Goal: Task Accomplishment & Management: Use online tool/utility

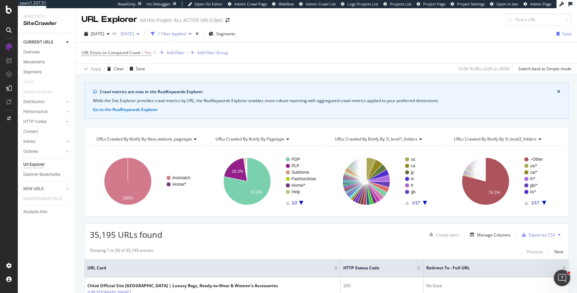
click at [142, 38] on div "2025 Aug. 28th" at bounding box center [130, 34] width 24 height 10
click at [277, 58] on div "URL Exists on Compared Crawl = Yes Add Filter Add Filter Group" at bounding box center [327, 53] width 490 height 21
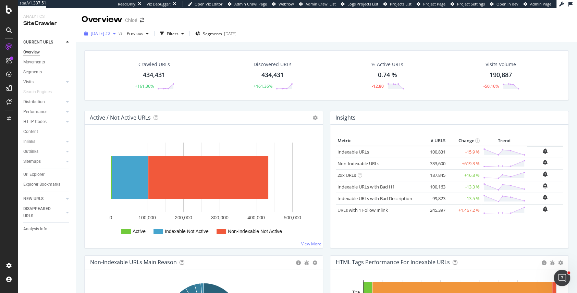
drag, startPoint x: 192, startPoint y: 33, endPoint x: 100, endPoint y: 28, distance: 92.4
click at [100, 28] on div "2025 Aug. 28th #2 vs Previous Filters Segments 2025-09-08" at bounding box center [161, 33] width 158 height 11
click at [100, 28] on div "[DATE] #2" at bounding box center [100, 33] width 37 height 10
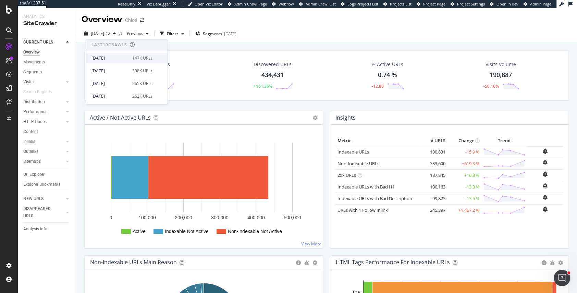
click at [107, 57] on div "[DATE]" at bounding box center [110, 58] width 37 height 6
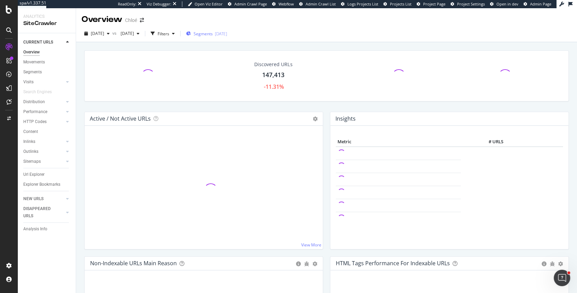
click at [213, 36] on span "Segments" at bounding box center [203, 34] width 19 height 6
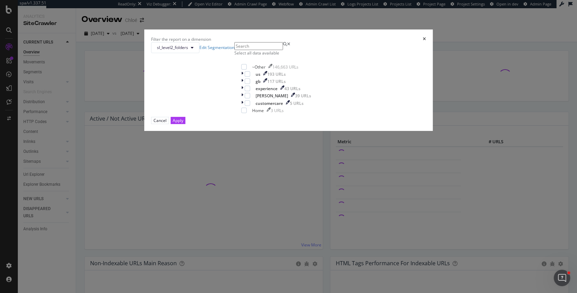
click at [239, 50] on input "modal" at bounding box center [259, 46] width 49 height 8
click at [188, 50] on span "sl_level2_folders" at bounding box center [172, 48] width 31 height 6
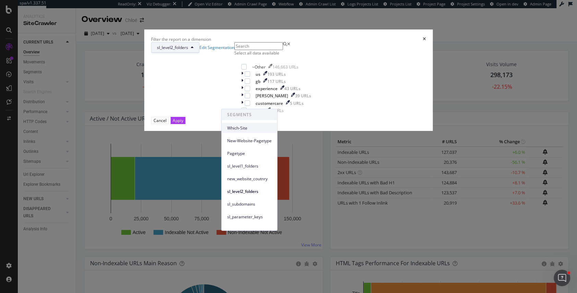
click at [239, 125] on span "Which-Site" at bounding box center [249, 128] width 45 height 6
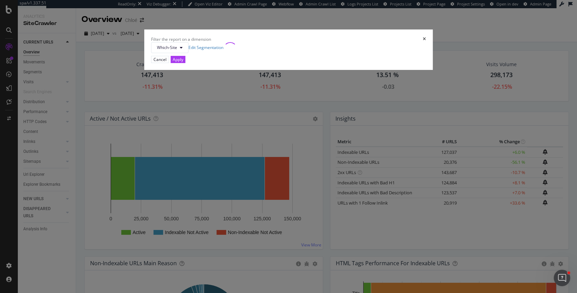
drag, startPoint x: 341, startPoint y: 186, endPoint x: 230, endPoint y: 111, distance: 134.1
click at [183, 62] on div "Apply" at bounding box center [178, 60] width 11 height 6
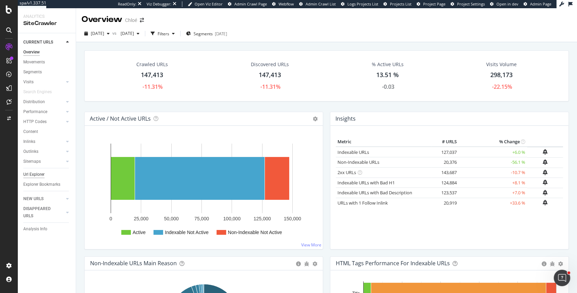
click at [34, 173] on div "Url Explorer" at bounding box center [33, 174] width 21 height 7
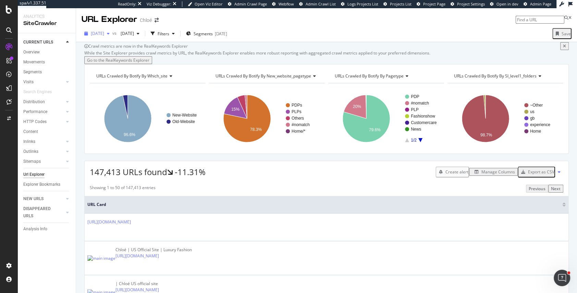
click at [104, 35] on span "[DATE]" at bounding box center [97, 34] width 13 height 6
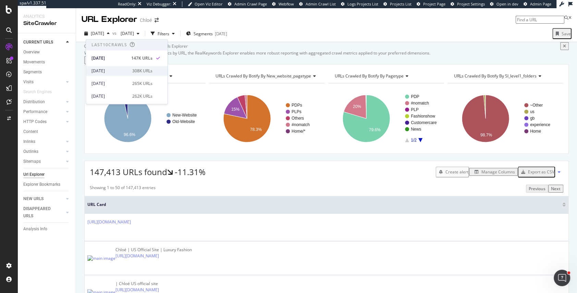
click at [112, 68] on div "[DATE]" at bounding box center [110, 71] width 37 height 6
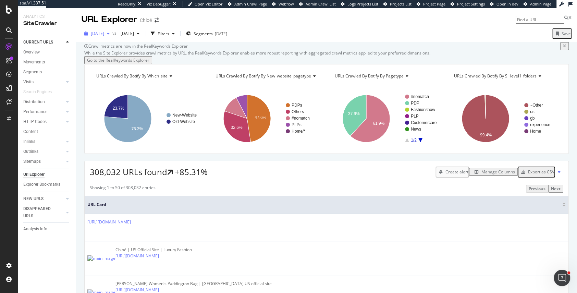
click at [104, 34] on span "[DATE]" at bounding box center [97, 34] width 13 height 6
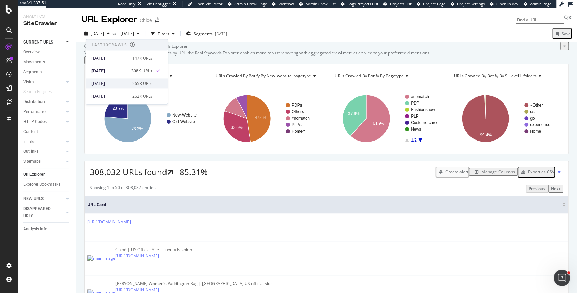
click at [112, 86] on div "[DATE]" at bounding box center [110, 84] width 37 height 6
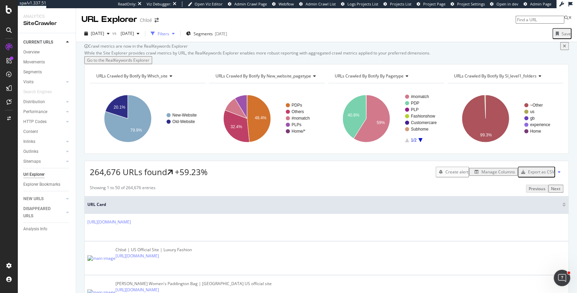
click at [175, 32] on icon "button" at bounding box center [173, 34] width 3 height 4
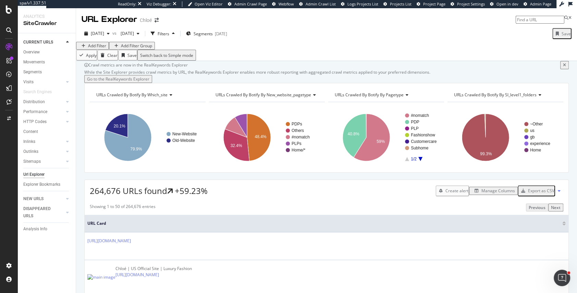
click at [101, 49] on div "Add Filter" at bounding box center [97, 46] width 18 height 6
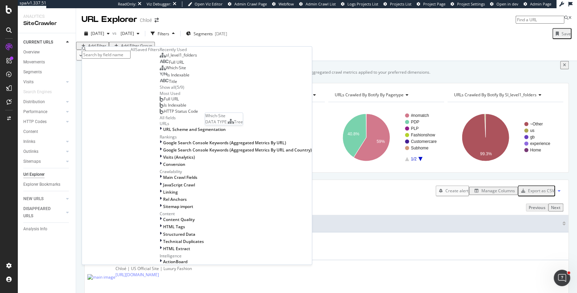
click at [166, 71] on span "Which-Site" at bounding box center [176, 68] width 20 height 6
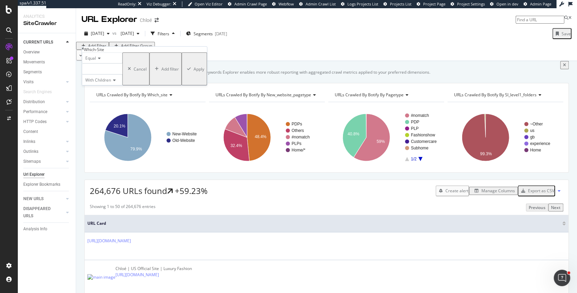
click at [101, 74] on div at bounding box center [102, 68] width 40 height 11
click at [102, 100] on span "Old-Website" at bounding box center [94, 94] width 15 height 12
drag, startPoint x: 156, startPoint y: 110, endPoint x: 190, endPoint y: 76, distance: 47.8
click at [190, 76] on body "spa/v1.337.51 ReadOnly: Viz Debugger: Open Viz Editor Admin Crawl Page Webflow …" at bounding box center [288, 146] width 577 height 293
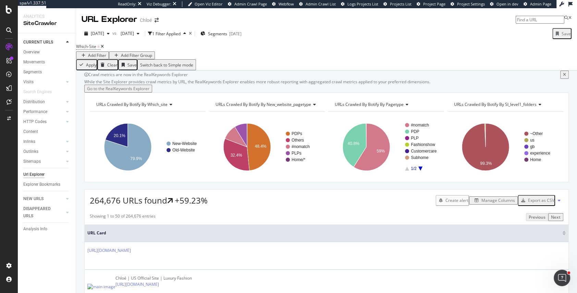
click at [189, 71] on div "Crawl metrics are now in the RealKeywords Explorer While the Site Explorer prov…" at bounding box center [326, 71] width 501 height 0
click at [104, 49] on icon at bounding box center [102, 47] width 3 height 4
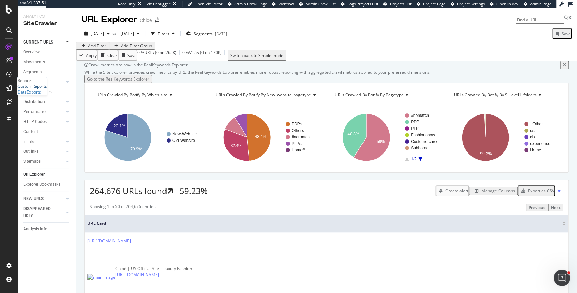
click at [39, 89] on div "CustomReports" at bounding box center [31, 86] width 29 height 6
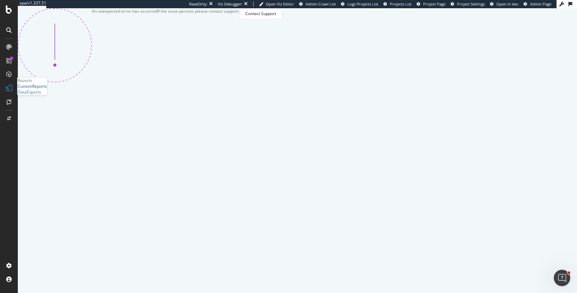
click at [46, 89] on div "CustomReports" at bounding box center [31, 86] width 29 height 6
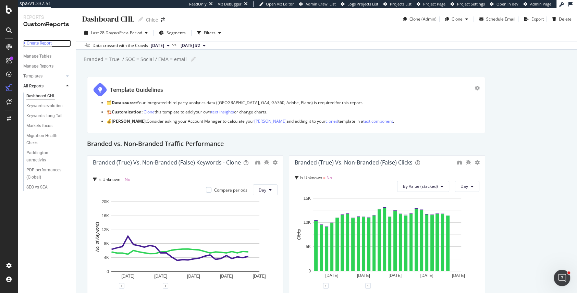
click at [39, 40] on div "+ Create Report" at bounding box center [37, 43] width 28 height 7
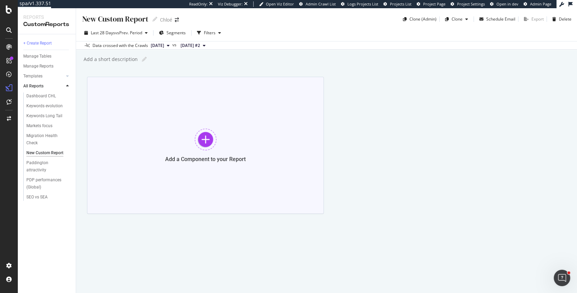
click at [206, 139] on div at bounding box center [206, 140] width 22 height 22
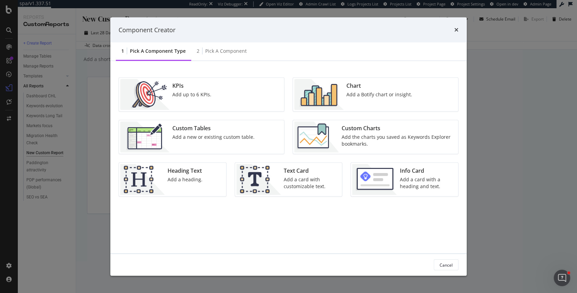
click at [205, 134] on div "Add a new or existing custom table." at bounding box center [213, 137] width 82 height 7
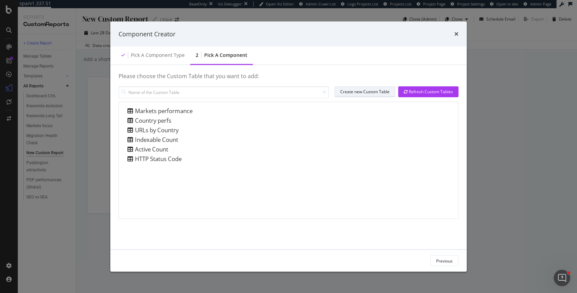
click at [363, 93] on div "Create new Custom Table" at bounding box center [364, 92] width 49 height 6
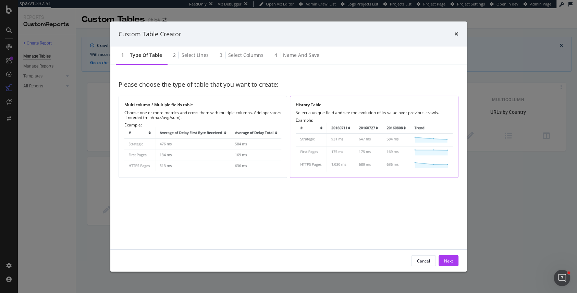
click at [313, 110] on div "Select a unique field and see the evolution of its value over previous crawls." at bounding box center [374, 112] width 157 height 5
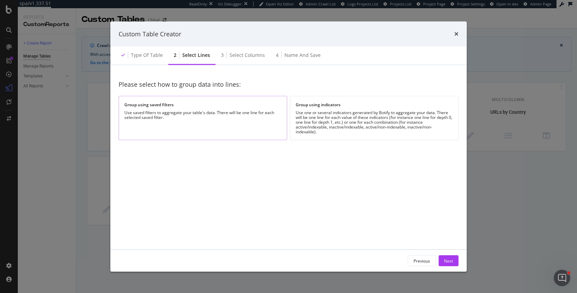
click at [249, 111] on div "Use saved filters to aggregate your table's data. There will be one line for ea…" at bounding box center [202, 115] width 157 height 10
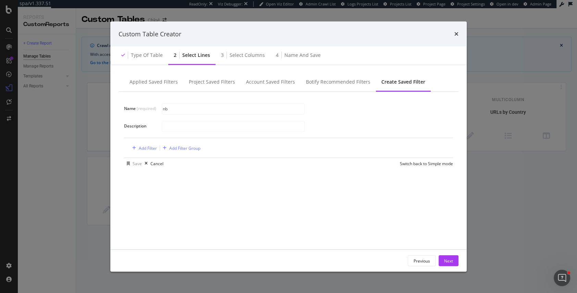
type input "n"
click at [175, 109] on input "NB of URLs from old website" at bounding box center [233, 109] width 142 height 10
click at [168, 108] on input "NB of crawled URLs from old website" at bounding box center [233, 109] width 142 height 10
click at [193, 109] on input "Nb of crawled URLs from old website" at bounding box center [233, 109] width 142 height 10
click at [233, 110] on input "Nb of crawled URLs from old website" at bounding box center [233, 109] width 142 height 10
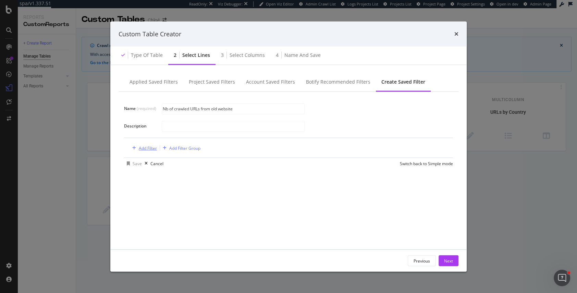
type input "Nb of crawled URLs from old website"
click at [150, 147] on div "Add Filter" at bounding box center [148, 148] width 18 height 6
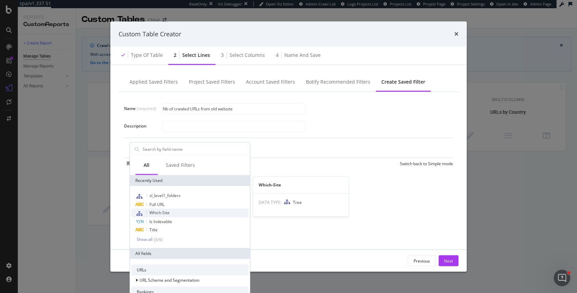
click at [170, 214] on div "Which-Site" at bounding box center [189, 212] width 117 height 9
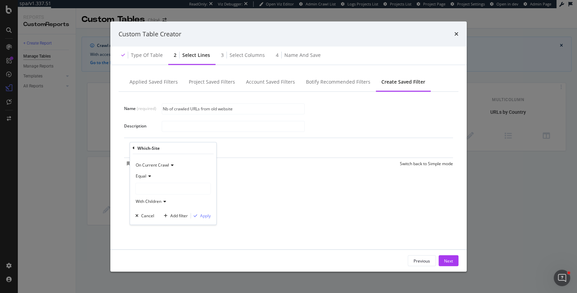
click at [153, 184] on div "modal" at bounding box center [173, 188] width 75 height 11
click at [152, 209] on span "Old-Website" at bounding box center [154, 212] width 23 height 6
click at [204, 217] on div "Apply" at bounding box center [205, 216] width 11 height 6
click at [450, 262] on div "Next" at bounding box center [448, 261] width 9 height 6
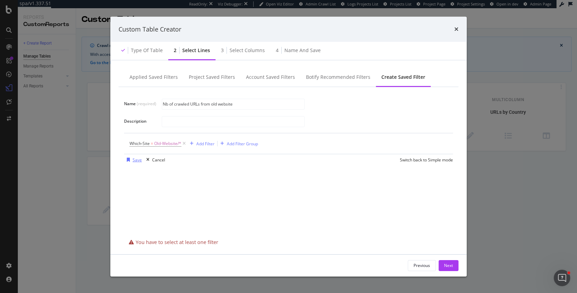
click at [130, 159] on div "modal" at bounding box center [128, 160] width 9 height 4
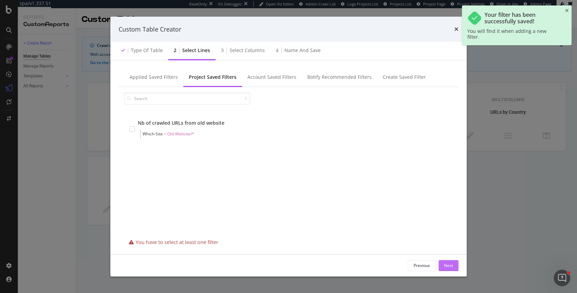
click at [447, 266] on div "Next" at bounding box center [448, 266] width 9 height 6
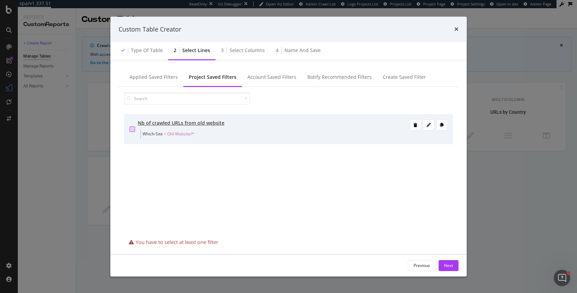
click at [133, 129] on div "modal" at bounding box center [132, 129] width 5 height 5
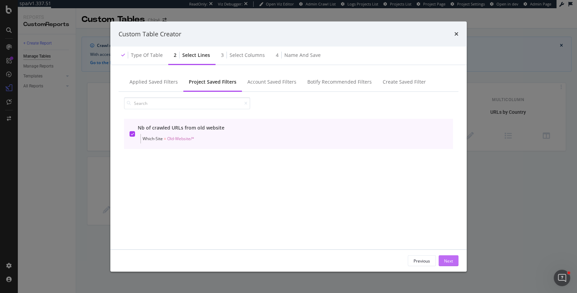
click at [449, 260] on div "Next" at bounding box center [448, 261] width 9 height 6
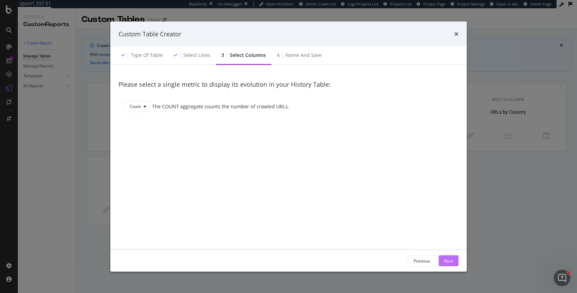
click at [451, 256] on div "Next" at bounding box center [448, 261] width 9 height 10
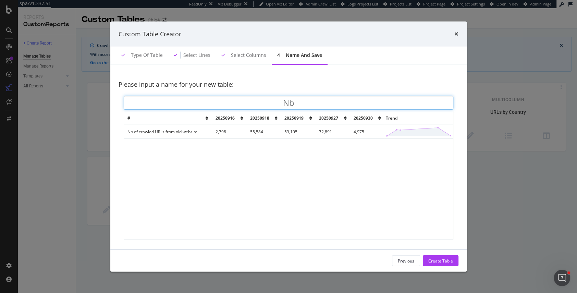
type input "N"
type input "OLD URLs CRAWL"
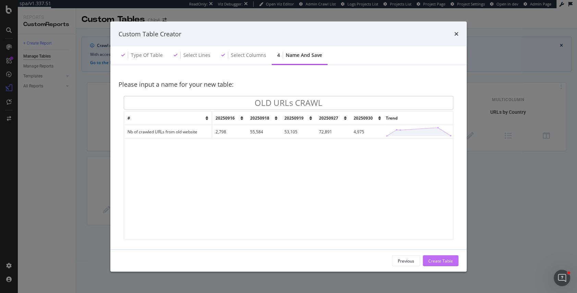
click at [435, 258] on div "Create Table" at bounding box center [441, 261] width 25 height 6
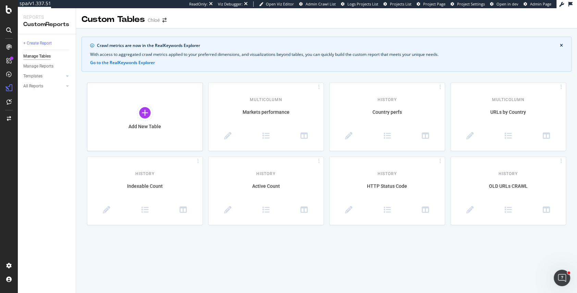
click at [22, 39] on div "+ Create Report Manage Tables Manage Reports Templates AI Bots in Search Busine…" at bounding box center [47, 163] width 58 height 259
click at [34, 41] on div "+ Create Report" at bounding box center [37, 43] width 28 height 7
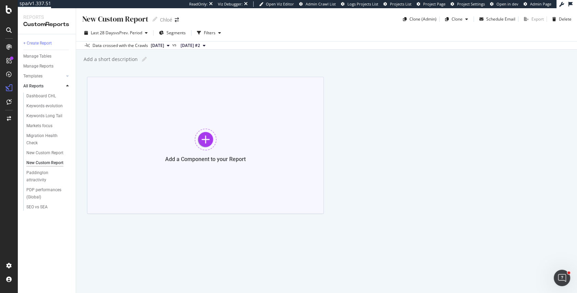
click at [214, 138] on div at bounding box center [206, 140] width 22 height 22
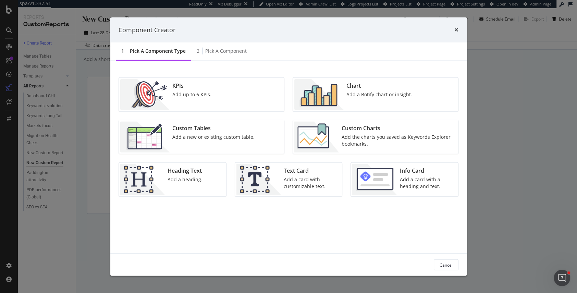
click at [195, 137] on div "Add a new or existing custom table." at bounding box center [213, 137] width 82 height 7
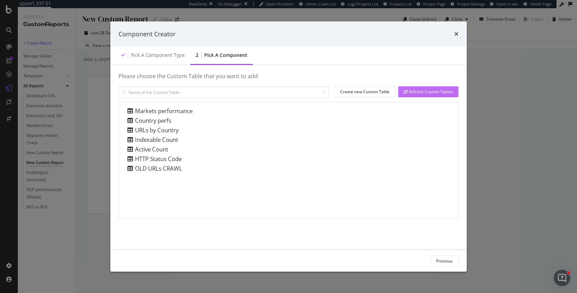
click at [414, 93] on div "Refresh Custom Tables" at bounding box center [428, 92] width 49 height 6
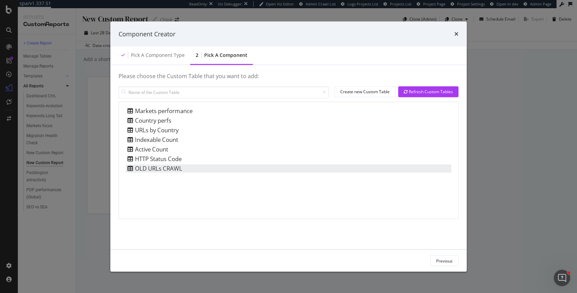
click at [170, 169] on div "OLD URLs CRAWL" at bounding box center [154, 168] width 57 height 8
click at [434, 258] on div "Add Component" at bounding box center [437, 261] width 31 height 6
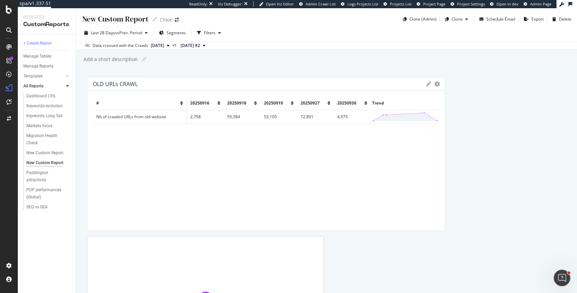
drag, startPoint x: 321, startPoint y: 109, endPoint x: 506, endPoint y: 105, distance: 185.5
click at [506, 105] on div "OLD URLs CRAWL Export as CSV Delete Add to Custom Report # 20250916 20250918 20…" at bounding box center [326, 225] width 479 height 297
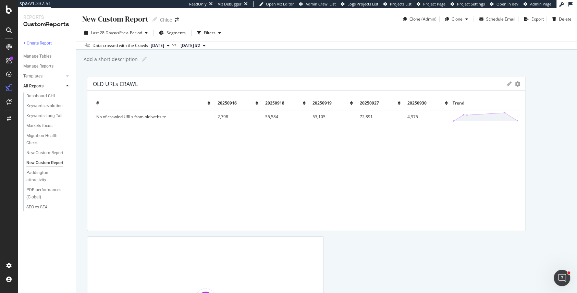
drag, startPoint x: 484, startPoint y: 98, endPoint x: 543, endPoint y: 98, distance: 59.0
click at [543, 98] on div "OLD URLs CRAWL Export as CSV Delete Add to Custom Report # 20250916 20250918 20…" at bounding box center [326, 225] width 479 height 297
click at [518, 84] on icon "gear" at bounding box center [517, 83] width 5 height 5
click at [546, 130] on div "OLD URLs CRAWL Export as CSV Delete Add to Custom Report # 20250916 20250918 20…" at bounding box center [326, 225] width 479 height 297
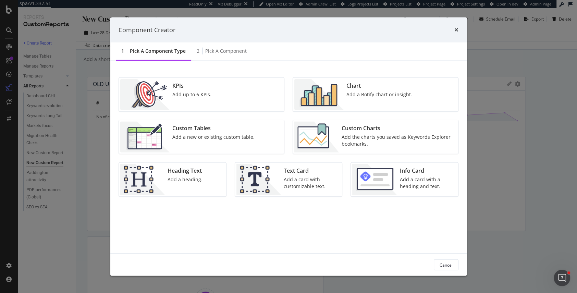
click at [203, 134] on div "Add a new or existing custom table." at bounding box center [213, 137] width 82 height 7
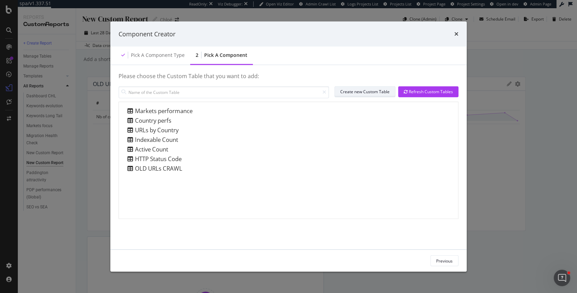
click at [360, 95] on div "Create new Custom Table" at bounding box center [364, 92] width 49 height 10
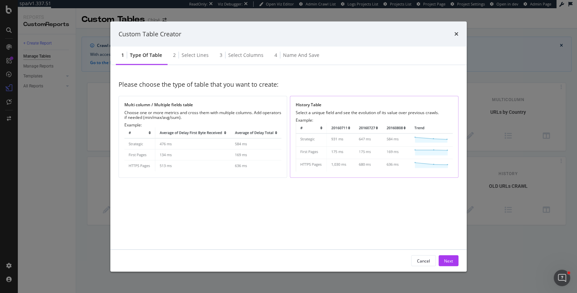
click at [351, 155] on img "modal" at bounding box center [374, 147] width 157 height 49
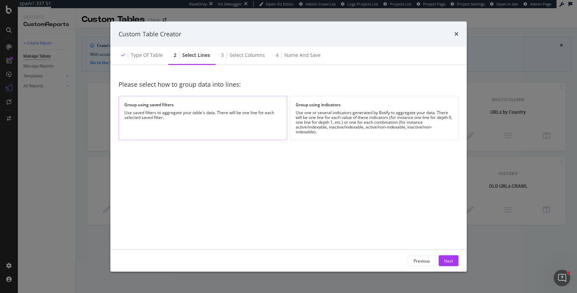
click at [193, 118] on div "Use saved filters to aggregate your table's data. There will be one line for ea…" at bounding box center [202, 115] width 157 height 10
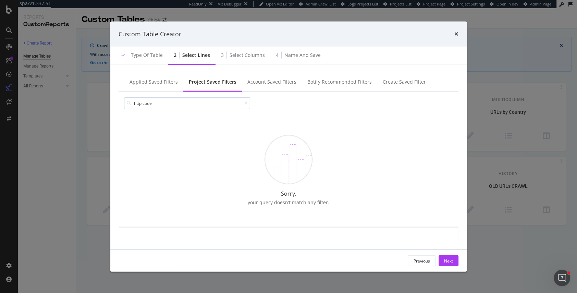
click at [142, 105] on input "http code" at bounding box center [187, 103] width 126 height 12
click at [159, 105] on input "https code" at bounding box center [187, 103] width 126 height 12
type input "https code"
click at [164, 83] on div "Applied Saved Filters" at bounding box center [154, 82] width 48 height 7
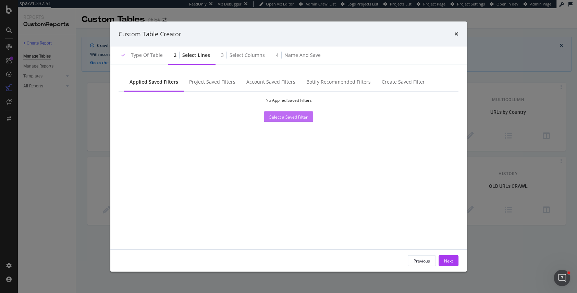
click at [283, 118] on div "Select a Saved Filter" at bounding box center [288, 117] width 38 height 6
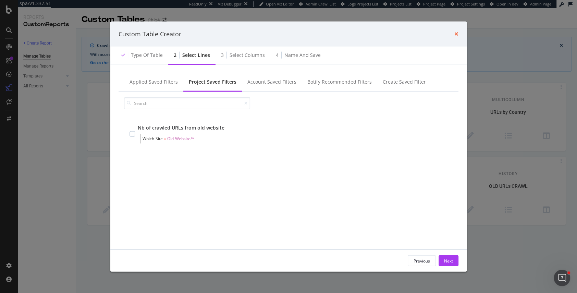
click at [457, 33] on icon "times" at bounding box center [457, 33] width 4 height 5
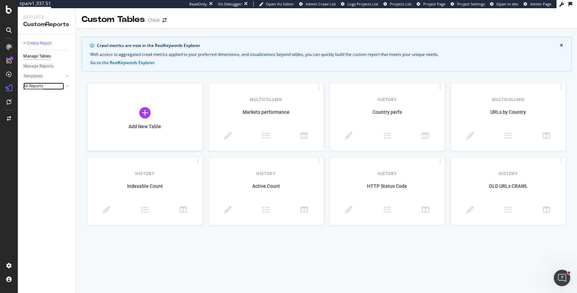
click at [42, 87] on div "All Reports" at bounding box center [33, 86] width 20 height 7
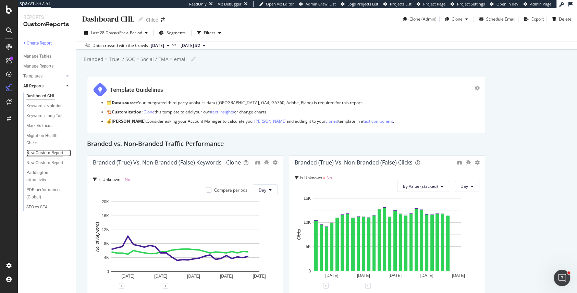
click at [42, 150] on div "New Custom Report" at bounding box center [44, 152] width 37 height 7
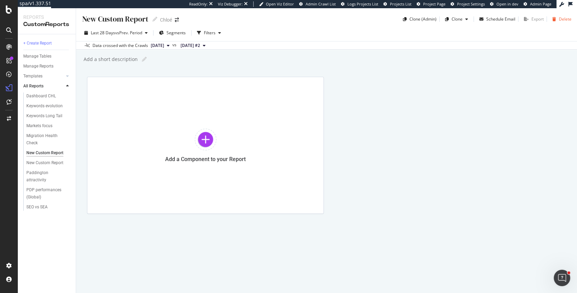
click at [563, 18] on div "Delete" at bounding box center [565, 19] width 13 height 6
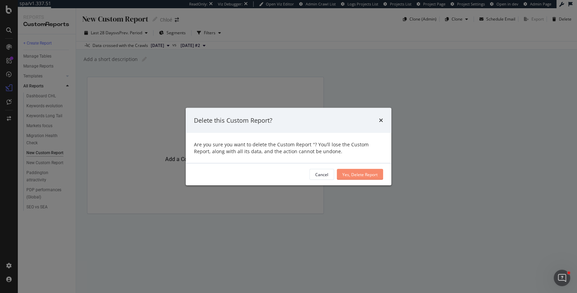
click at [355, 174] on div "Yes, Delete Report" at bounding box center [360, 174] width 35 height 6
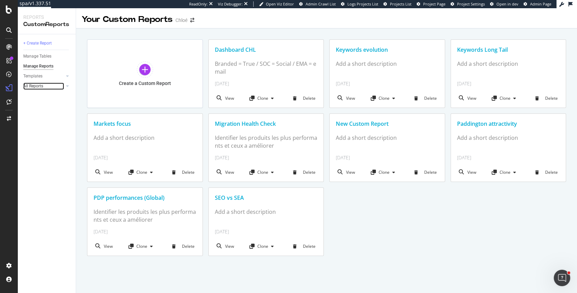
click at [44, 83] on link "All Reports" at bounding box center [43, 86] width 41 height 7
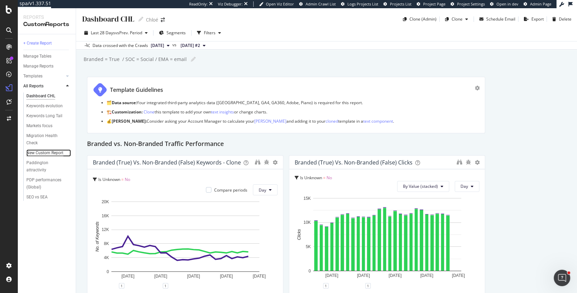
click at [43, 152] on div "New Custom Report" at bounding box center [44, 152] width 37 height 7
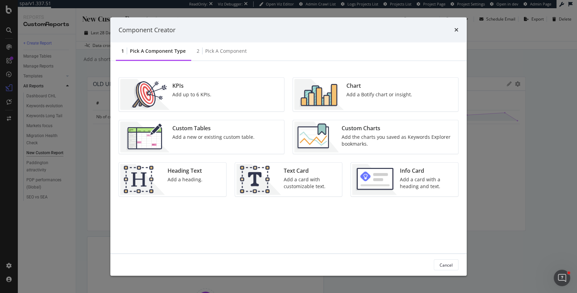
click at [220, 130] on div "Custom Tables" at bounding box center [213, 128] width 82 height 8
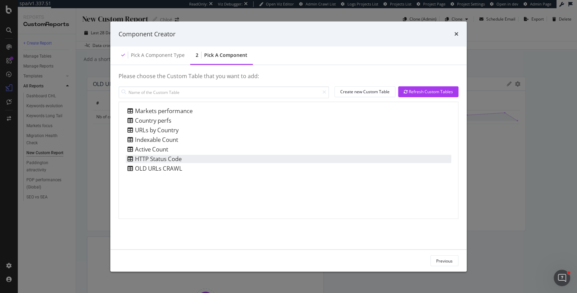
click at [210, 160] on div "HTTP Status Code" at bounding box center [289, 159] width 326 height 8
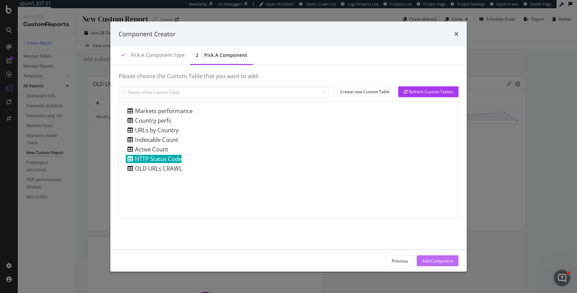
click at [433, 260] on div "Add Component" at bounding box center [437, 261] width 31 height 6
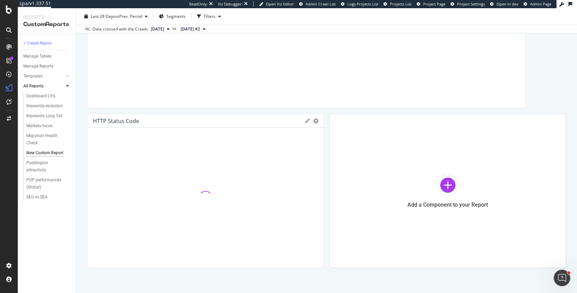
scroll to position [132, 0]
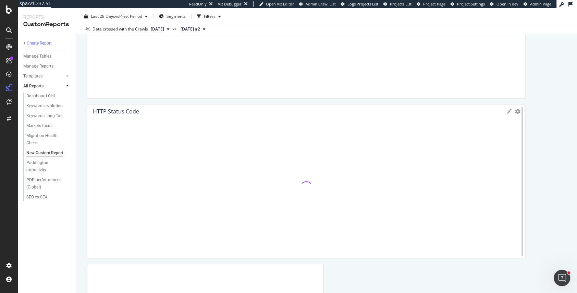
drag, startPoint x: 322, startPoint y: 161, endPoint x: 526, endPoint y: 163, distance: 203.3
click at [526, 163] on div at bounding box center [522, 181] width 7 height 154
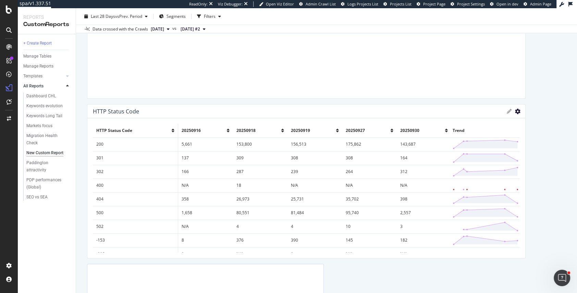
click at [517, 110] on icon "gear" at bounding box center [517, 111] width 5 height 5
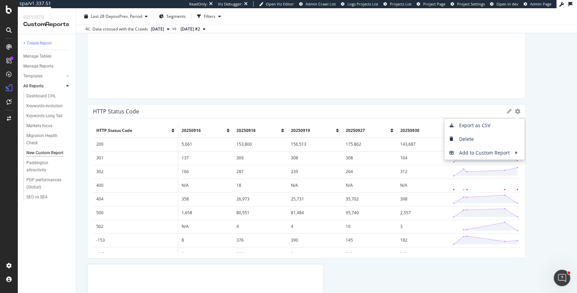
click at [509, 111] on icon at bounding box center [509, 111] width 5 height 5
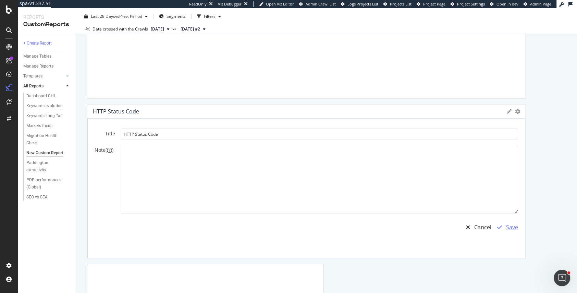
click at [510, 228] on div "Save" at bounding box center [512, 228] width 12 height 8
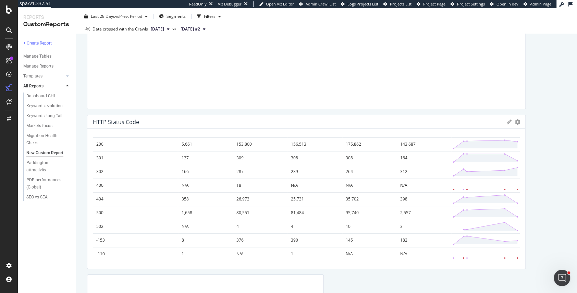
scroll to position [0, 0]
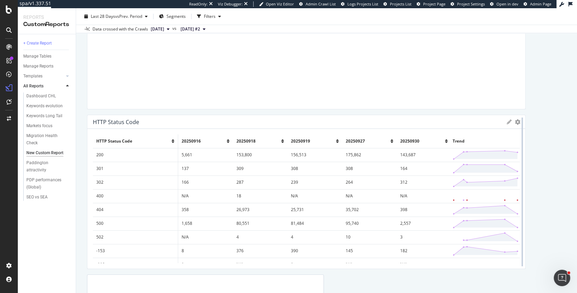
click at [519, 121] on div at bounding box center [522, 192] width 7 height 154
click at [518, 121] on icon "gear" at bounding box center [517, 121] width 5 height 5
click at [550, 203] on div "OLD URLs CRAWL Export as CSV Delete Add to Custom Report # 20250916 20250918 20…" at bounding box center [326, 183] width 479 height 457
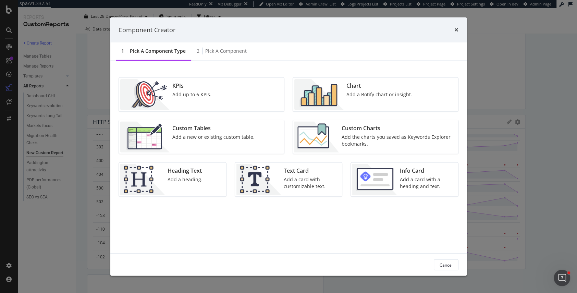
click at [216, 144] on div "Custom Tables Add a new or existing custom table." at bounding box center [214, 137] width 88 height 31
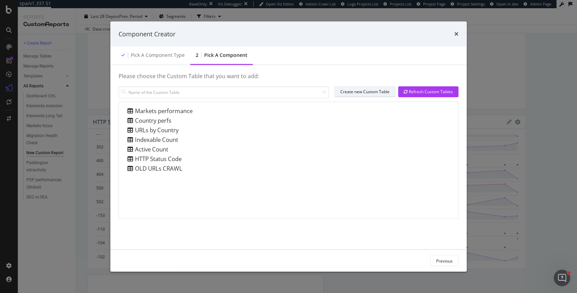
click at [373, 95] on div "Create new Custom Table" at bounding box center [364, 92] width 49 height 10
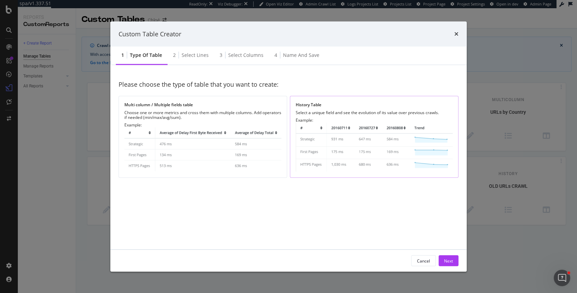
click at [371, 125] on img "modal" at bounding box center [374, 147] width 157 height 49
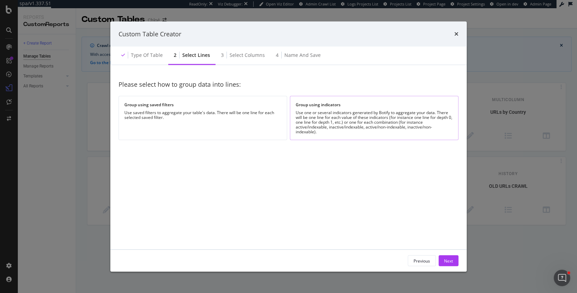
click at [327, 124] on div "Use one or several indicators generated by Botify to aggregate your data. There…" at bounding box center [374, 122] width 157 height 24
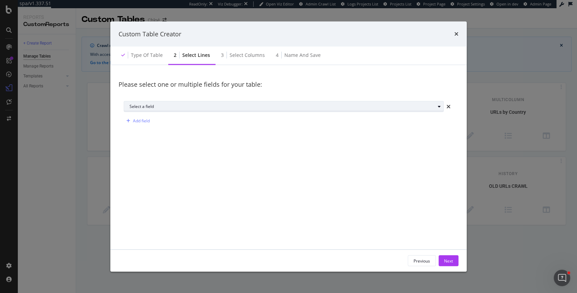
click at [265, 108] on div "Select a field" at bounding box center [283, 107] width 306 height 4
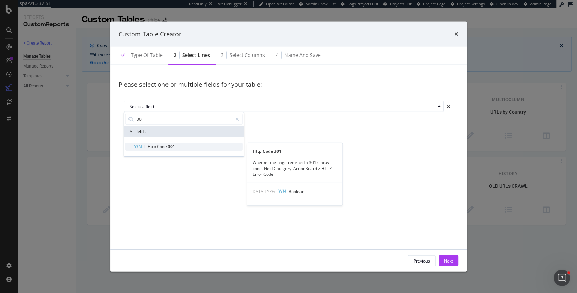
type input "301"
click at [171, 146] on span "301" at bounding box center [171, 147] width 7 height 6
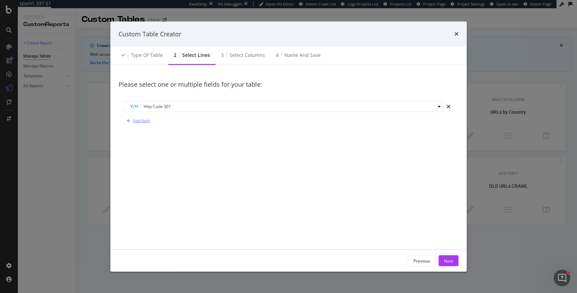
click at [138, 120] on div "Add field" at bounding box center [141, 121] width 17 height 6
click at [138, 120] on div "Select a field" at bounding box center [283, 121] width 306 height 4
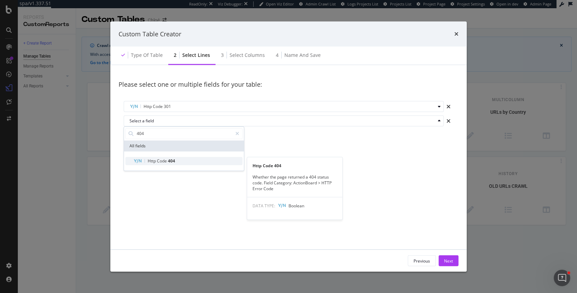
type input "404"
click at [161, 164] on div "Http Code 404" at bounding box center [188, 161] width 109 height 8
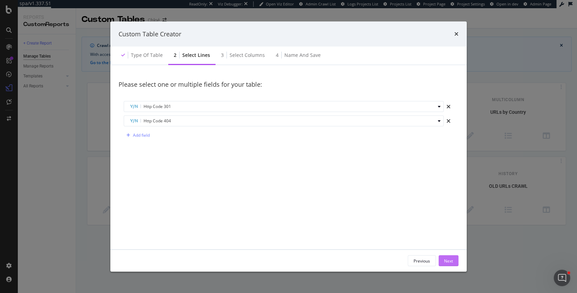
click at [452, 259] on div "Next" at bounding box center [448, 261] width 9 height 6
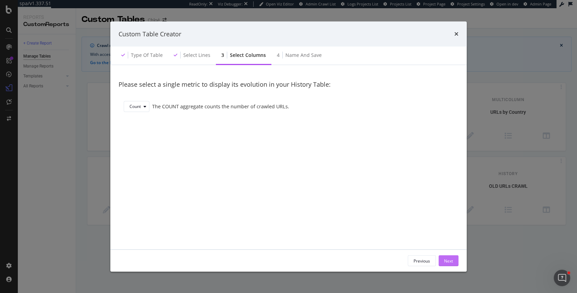
click at [451, 258] on div "Next" at bounding box center [448, 261] width 9 height 6
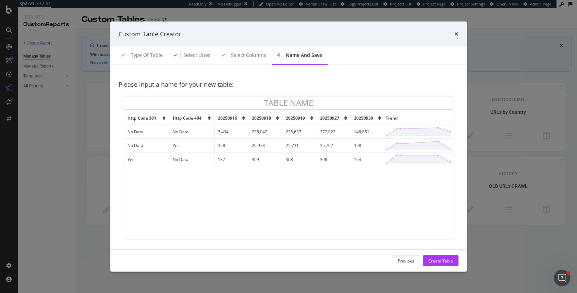
click at [456, 32] on icon "times" at bounding box center [457, 33] width 4 height 5
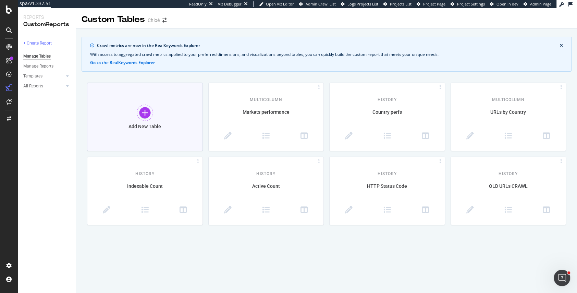
click at [157, 112] on div "Add New Table" at bounding box center [145, 117] width 116 height 69
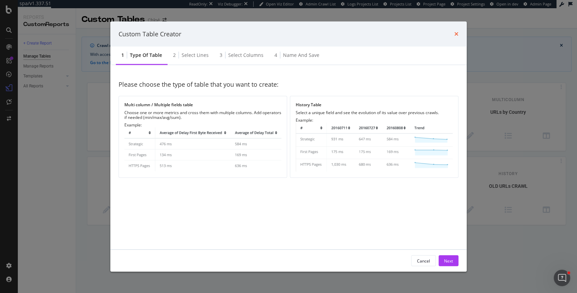
click at [455, 33] on icon "times" at bounding box center [457, 33] width 4 height 5
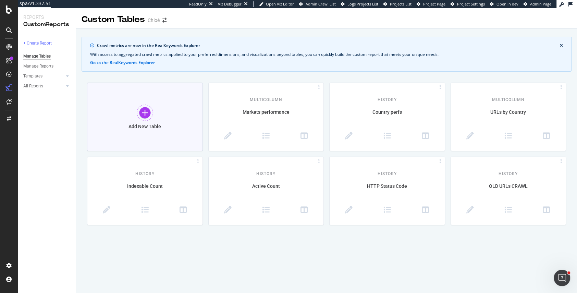
click at [144, 118] on div at bounding box center [145, 113] width 16 height 16
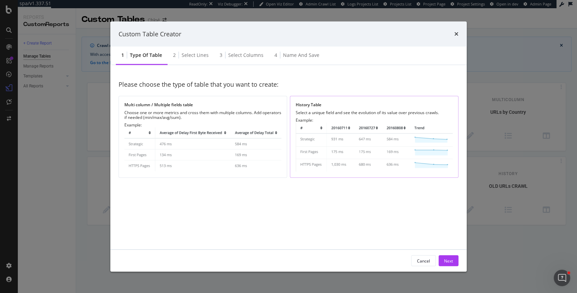
click at [335, 127] on img "modal" at bounding box center [374, 147] width 157 height 49
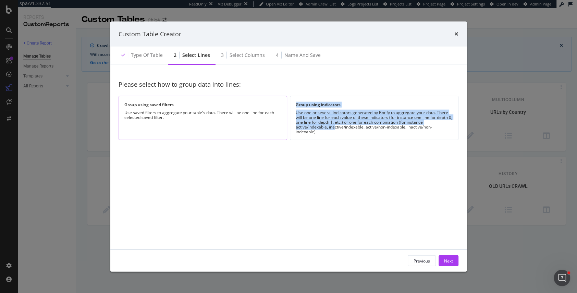
drag, startPoint x: 335, startPoint y: 127, endPoint x: 196, endPoint y: 122, distance: 138.6
click at [197, 122] on div "Group using saved filters Use saved filters to aggregate your table's data. The…" at bounding box center [289, 118] width 340 height 44
click at [196, 122] on div "Group using saved filters Use saved filters to aggregate your table's data. The…" at bounding box center [203, 118] width 169 height 44
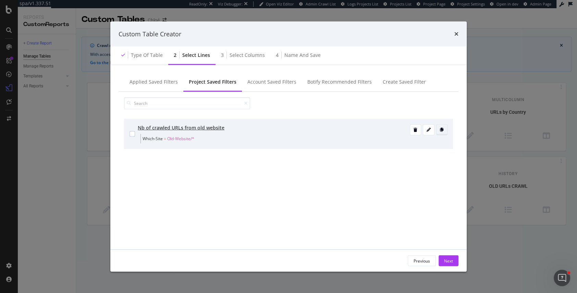
click at [442, 130] on icon "modal" at bounding box center [442, 130] width 4 height 4
click at [431, 130] on icon "modal" at bounding box center [429, 130] width 4 height 4
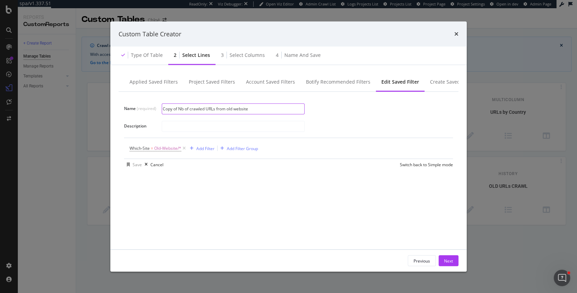
click at [184, 109] on input "Copy of Nb of crawled URLs from old website" at bounding box center [233, 109] width 142 height 10
drag, startPoint x: 179, startPoint y: 109, endPoint x: 152, endPoint y: 109, distance: 27.8
click at [0, 0] on div "Name (required) Copy of Nb of crawled URLs from old website" at bounding box center [0, 0] width 0 height 0
drag, startPoint x: 175, startPoint y: 109, endPoint x: 200, endPoint y: 108, distance: 25.4
click at [200, 108] on input "Nb of crawled URLs from old website" at bounding box center [233, 109] width 142 height 10
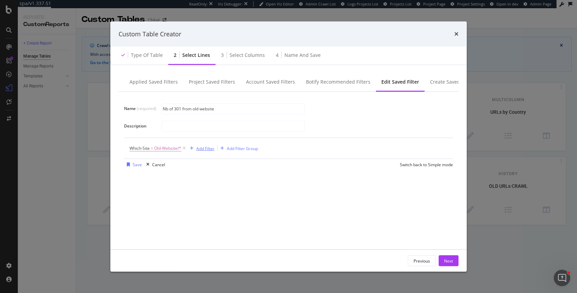
type input "Nb of 301 from old website"
click at [201, 149] on div "Add Filter" at bounding box center [205, 148] width 18 height 6
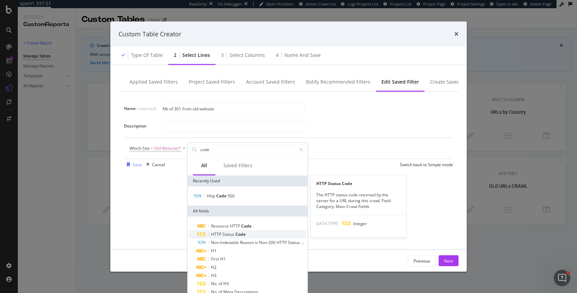
type input "code"
click at [228, 231] on span "Status" at bounding box center [229, 234] width 13 height 6
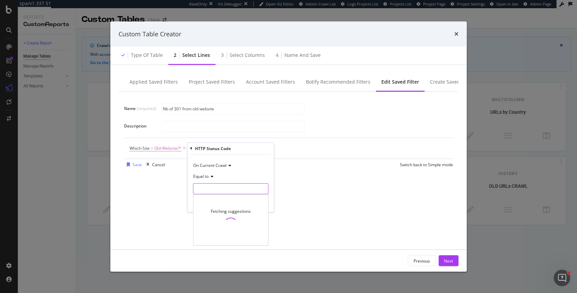
click at [219, 193] on input "modal" at bounding box center [230, 188] width 75 height 11
type input "301"
click at [225, 198] on span "301" at bounding box center [222, 198] width 54 height 6
click at [261, 203] on div "Apply" at bounding box center [263, 203] width 11 height 6
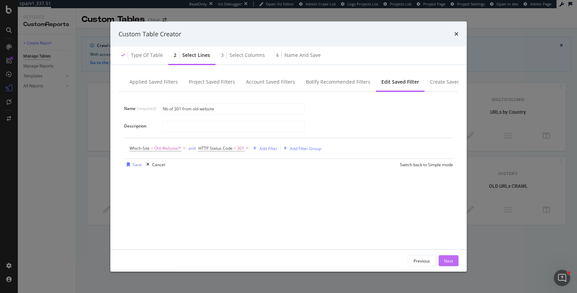
click at [446, 263] on div "Next" at bounding box center [448, 261] width 9 height 6
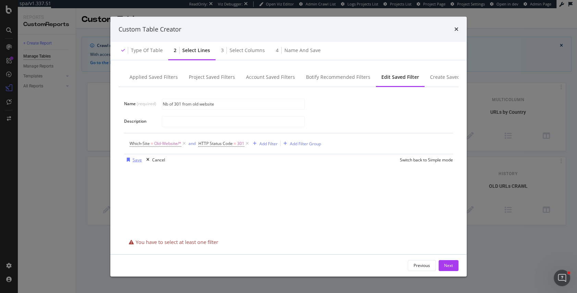
click at [130, 162] on div "Save" at bounding box center [133, 160] width 18 height 10
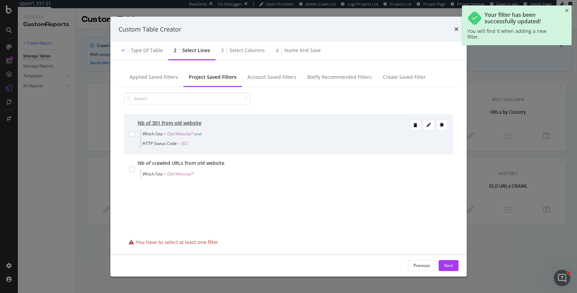
click at [129, 137] on div "Nb of 301 from old website Which-Site = Old-Website/* and HTTP Status Code = 301" at bounding box center [288, 134] width 329 height 40
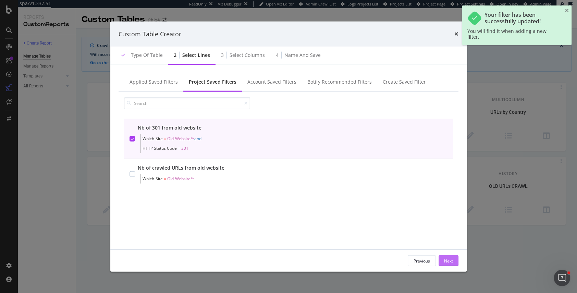
click at [446, 256] on div "Next" at bounding box center [448, 261] width 9 height 10
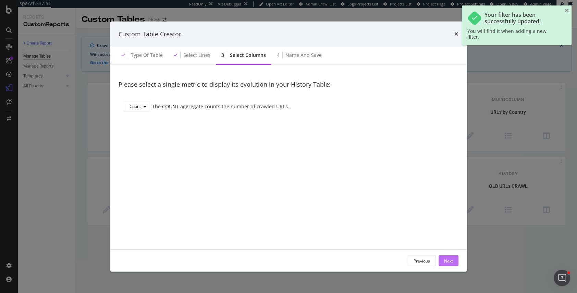
click at [449, 260] on div "Next" at bounding box center [448, 261] width 9 height 6
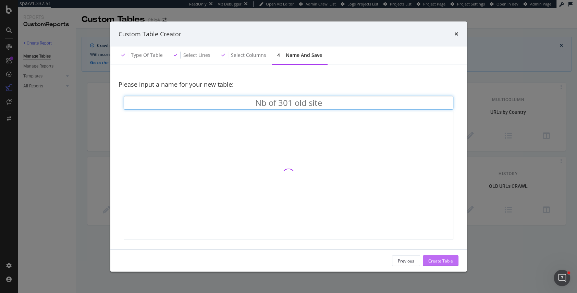
type input "Nb of 301 old site"
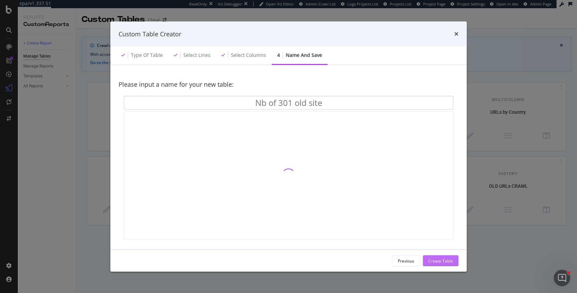
click at [452, 260] on div "Create Table" at bounding box center [441, 261] width 25 height 6
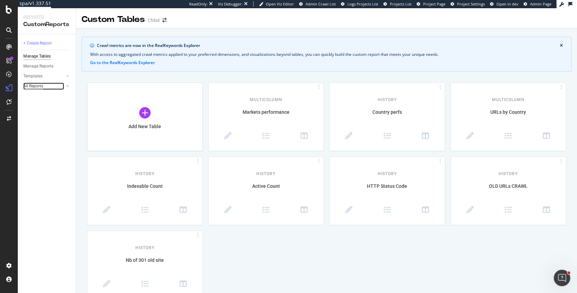
click at [39, 88] on div "All Reports" at bounding box center [33, 86] width 20 height 7
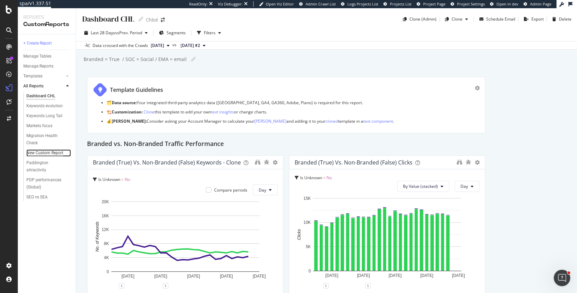
click at [42, 154] on div "New Custom Report" at bounding box center [44, 152] width 37 height 7
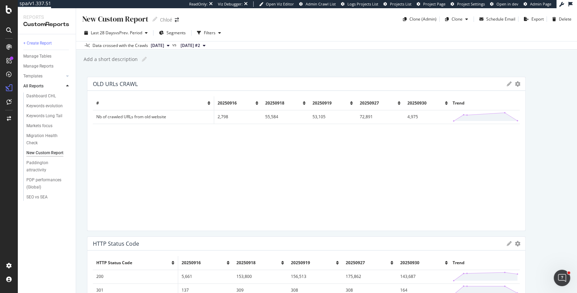
scroll to position [275, 0]
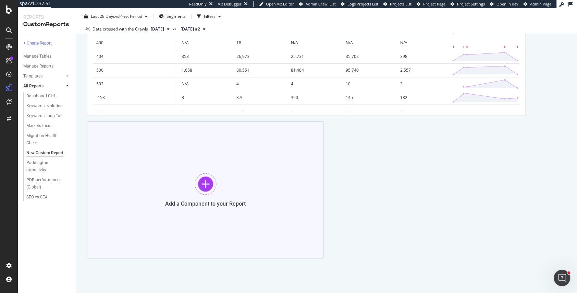
click at [220, 193] on div "Add a Component to your Report" at bounding box center [205, 189] width 237 height 137
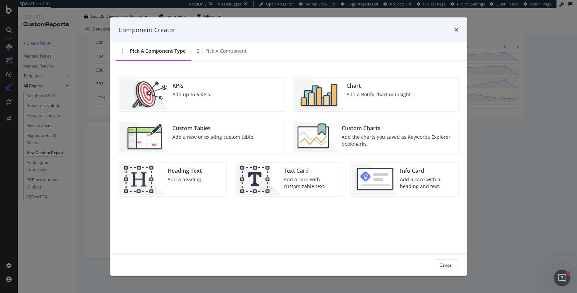
click at [196, 141] on div "Custom Tables Add a new or existing custom table." at bounding box center [214, 137] width 88 height 31
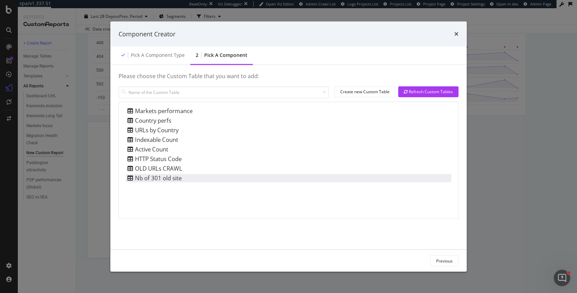
click at [185, 177] on div "Nb of 301 old site" at bounding box center [289, 178] width 326 height 8
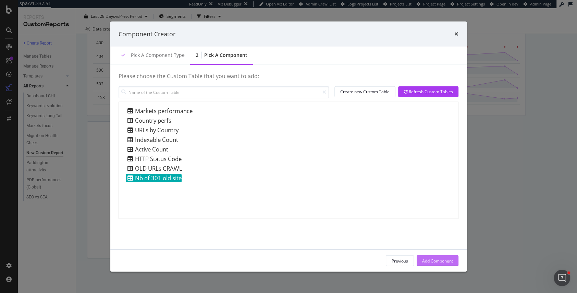
click at [433, 259] on div "Add Component" at bounding box center [437, 261] width 31 height 6
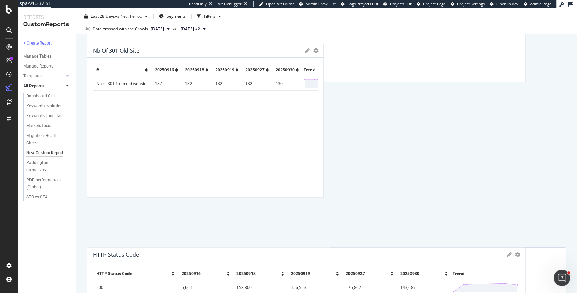
scroll to position [148, 0]
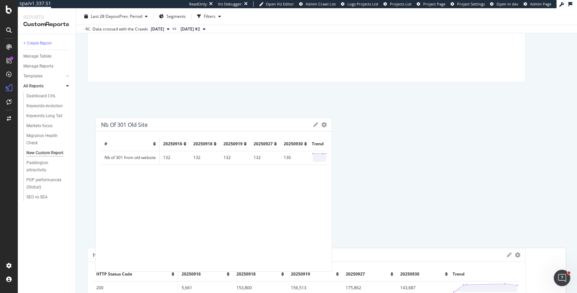
drag, startPoint x: 221, startPoint y: 130, endPoint x: 229, endPoint y: 126, distance: 9.1
click at [229, 126] on div "Nb of 301 old site" at bounding box center [205, 124] width 209 height 7
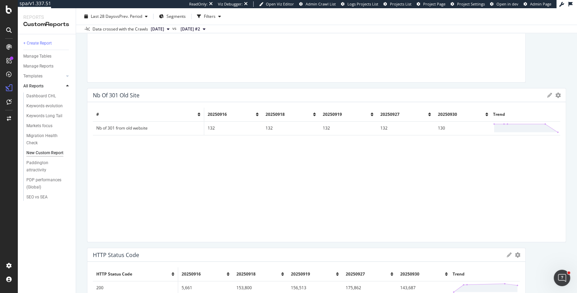
drag, startPoint x: 323, startPoint y: 133, endPoint x: 580, endPoint y: 125, distance: 256.9
click at [577, 125] on html "spa/v1.337.51 ReadOnly: Viz Debugger: Open Viz Editor Admin Crawl List Logs Pro…" at bounding box center [288, 146] width 577 height 293
click at [560, 95] on div at bounding box center [563, 165] width 7 height 154
click at [558, 95] on icon "gear" at bounding box center [558, 95] width 5 height 5
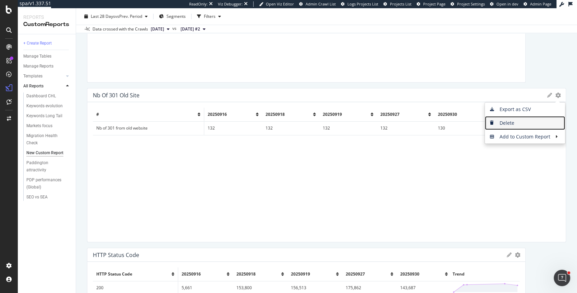
click at [515, 122] on span "Delete" at bounding box center [525, 123] width 80 height 10
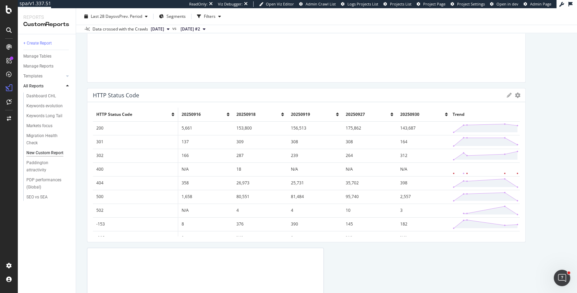
click at [511, 96] on icon at bounding box center [509, 95] width 5 height 5
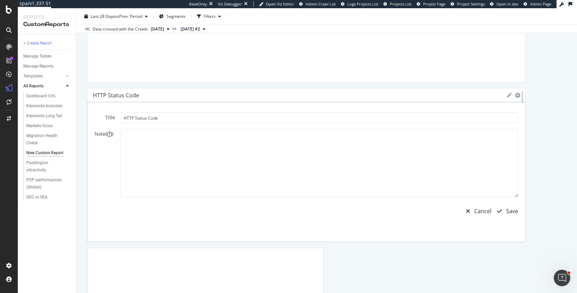
click at [524, 96] on div at bounding box center [522, 165] width 7 height 154
click at [520, 96] on div at bounding box center [522, 165] width 7 height 154
click at [519, 96] on icon "gear" at bounding box center [517, 95] width 5 height 5
click at [508, 94] on icon at bounding box center [509, 95] width 5 height 5
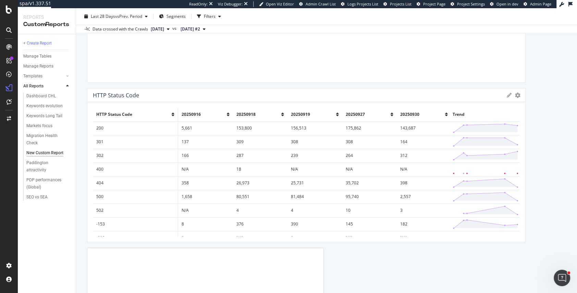
click at [433, 93] on div "HTTP Status Code" at bounding box center [298, 95] width 411 height 7
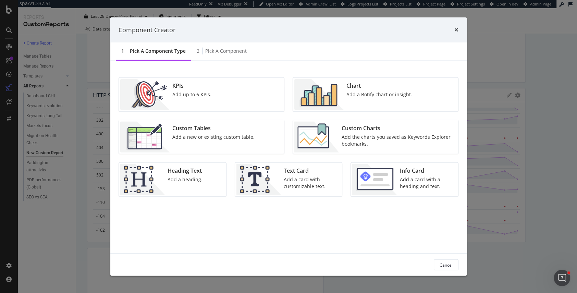
click at [231, 136] on div "Add a new or existing custom table." at bounding box center [213, 137] width 82 height 7
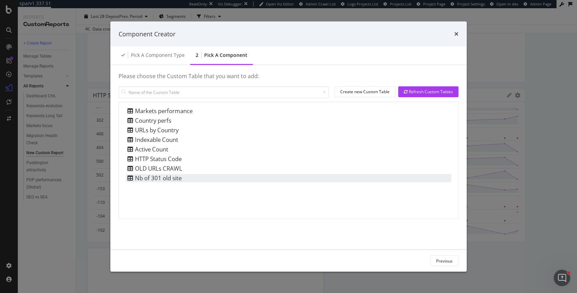
click at [221, 174] on div "Nb of 301 old site" at bounding box center [289, 178] width 326 height 8
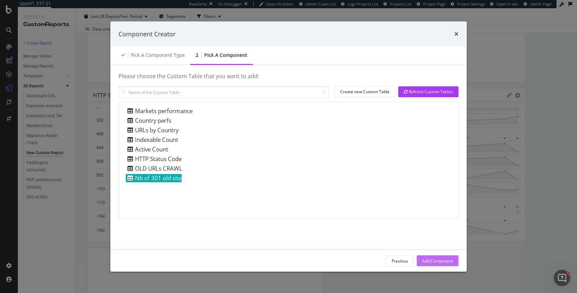
click at [434, 260] on div "Add Component" at bounding box center [437, 261] width 31 height 6
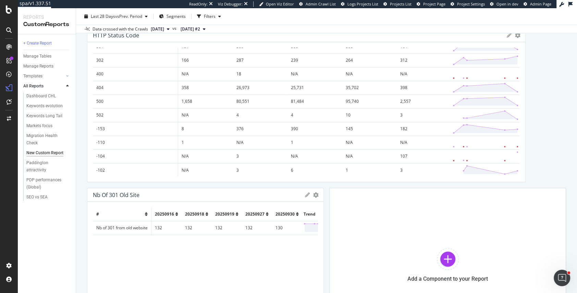
scroll to position [292, 0]
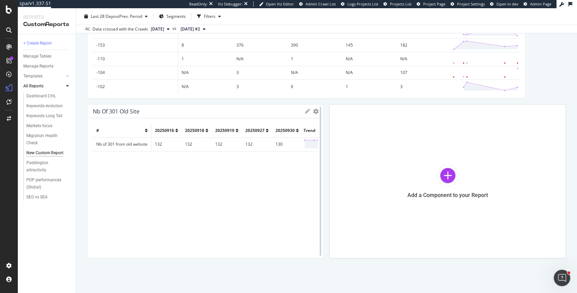
click at [317, 114] on div at bounding box center [320, 181] width 7 height 154
click at [317, 112] on div at bounding box center [320, 181] width 7 height 154
click at [316, 112] on icon "gear" at bounding box center [315, 111] width 5 height 5
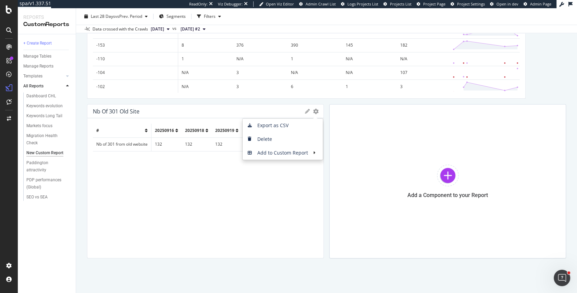
click at [309, 109] on icon at bounding box center [307, 111] width 5 height 5
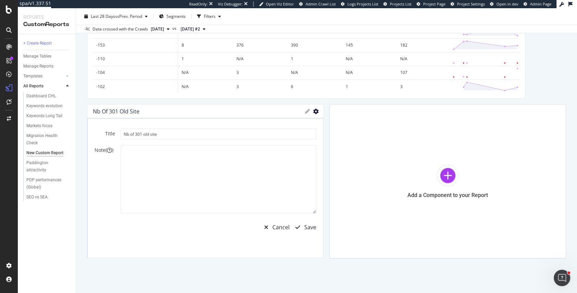
click at [317, 111] on icon "gear" at bounding box center [315, 111] width 5 height 5
click at [278, 227] on div "Cancel" at bounding box center [281, 228] width 17 height 8
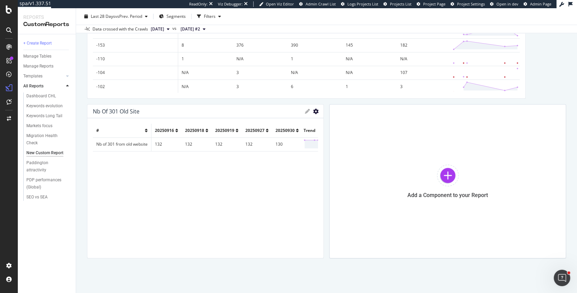
click at [315, 112] on icon "gear" at bounding box center [315, 111] width 5 height 5
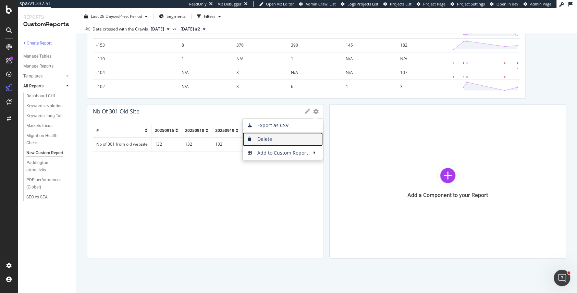
click at [298, 137] on span "Delete" at bounding box center [283, 139] width 80 height 10
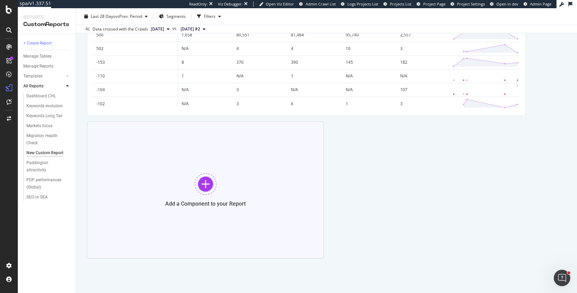
click at [208, 185] on div at bounding box center [206, 184] width 22 height 22
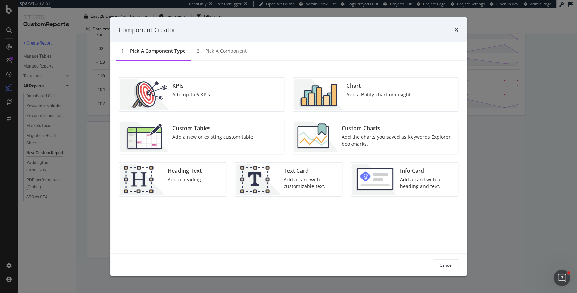
click at [188, 134] on div "Add a new or existing custom table." at bounding box center [213, 137] width 82 height 7
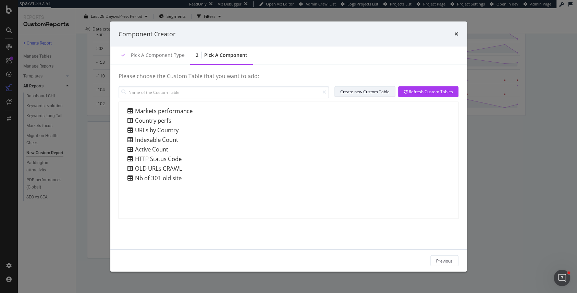
click at [374, 92] on div "Create new Custom Table" at bounding box center [364, 92] width 49 height 6
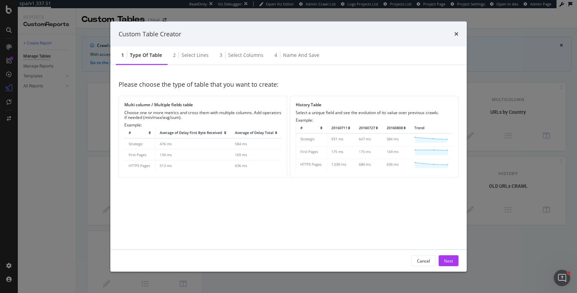
click at [181, 120] on div "Choose one or more metrics and cross them with multiple columns. Add operators …" at bounding box center [202, 115] width 157 height 10
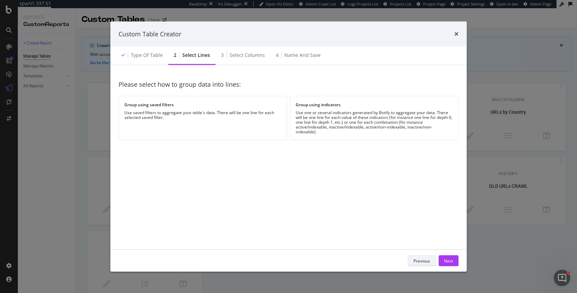
click at [417, 264] on div "Previous" at bounding box center [422, 261] width 16 height 10
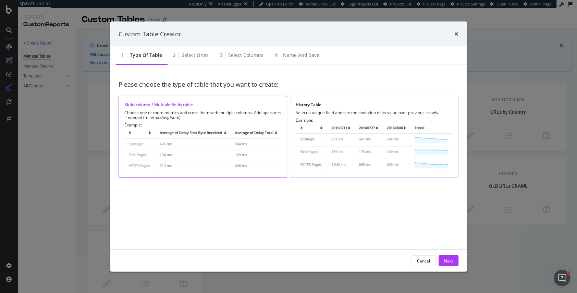
click at [362, 148] on img "modal" at bounding box center [374, 147] width 157 height 49
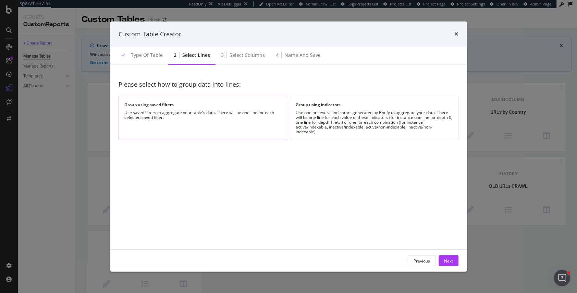
click at [191, 100] on div "Group using saved filters Use saved filters to aggregate your table's data. The…" at bounding box center [203, 118] width 169 height 44
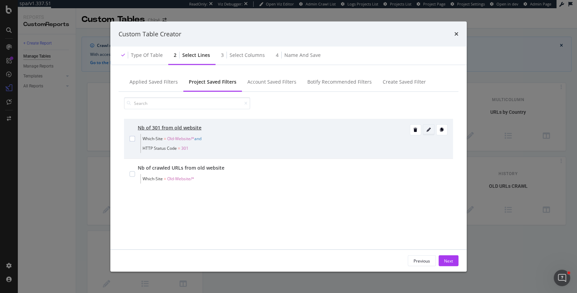
click at [429, 128] on icon "modal" at bounding box center [429, 130] width 4 height 4
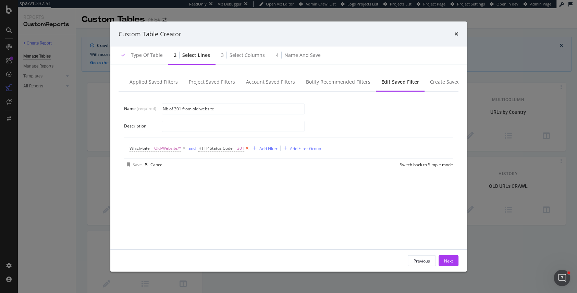
click at [247, 149] on icon "modal" at bounding box center [247, 148] width 6 height 7
click at [133, 166] on div "Save" at bounding box center [137, 164] width 9 height 6
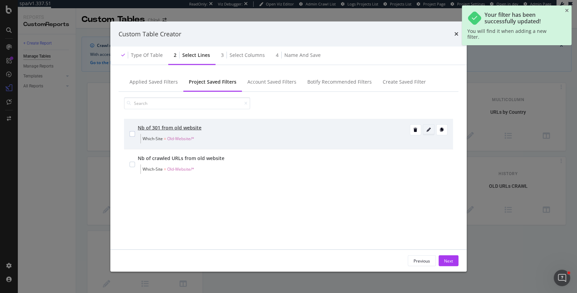
click at [430, 130] on icon "modal" at bounding box center [429, 130] width 4 height 4
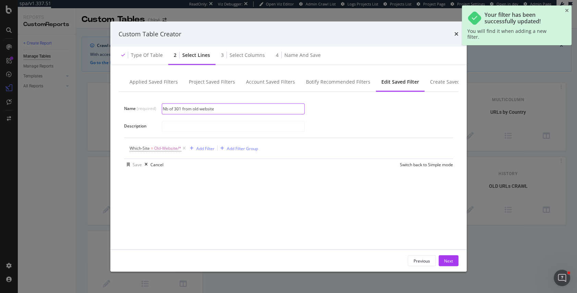
click at [188, 108] on input "Nb of 301 from old website" at bounding box center [233, 109] width 142 height 10
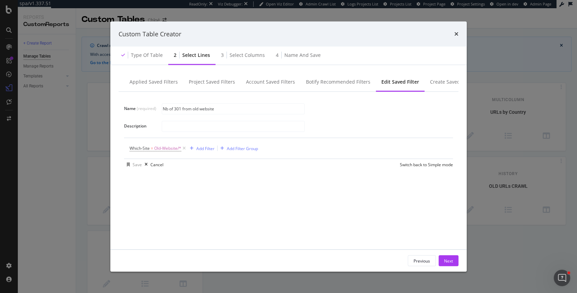
drag, startPoint x: 182, startPoint y: 109, endPoint x: 144, endPoint y: 108, distance: 38.8
click at [0, 0] on div "Name (required) Nb of 301 from old website" at bounding box center [0, 0] width 0 height 0
type input "HTTPS CODE from old website"
click at [134, 164] on div "Save" at bounding box center [137, 164] width 9 height 6
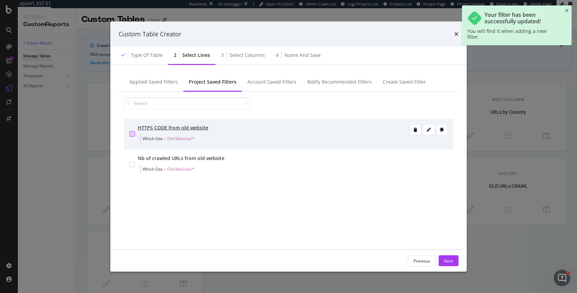
click at [131, 132] on div "modal" at bounding box center [132, 133] width 5 height 5
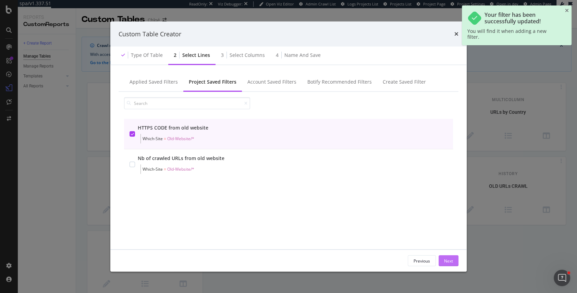
click at [444, 262] on button "Next" at bounding box center [449, 260] width 20 height 11
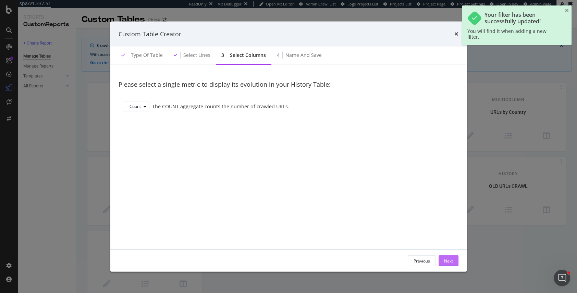
click at [444, 258] on div "Next" at bounding box center [448, 261] width 9 height 6
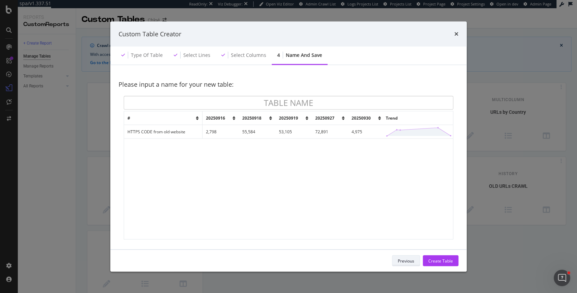
click at [404, 260] on div "Previous" at bounding box center [406, 261] width 16 height 6
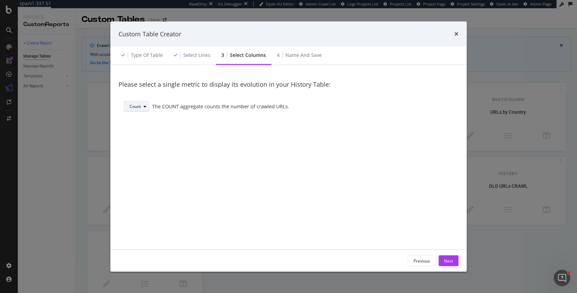
click at [140, 107] on div "Count" at bounding box center [135, 107] width 11 height 4
click at [193, 133] on div "Please select a single metric to display its evolution in your History Table: C…" at bounding box center [289, 157] width 340 height 168
click at [418, 257] on div "Previous" at bounding box center [422, 261] width 16 height 10
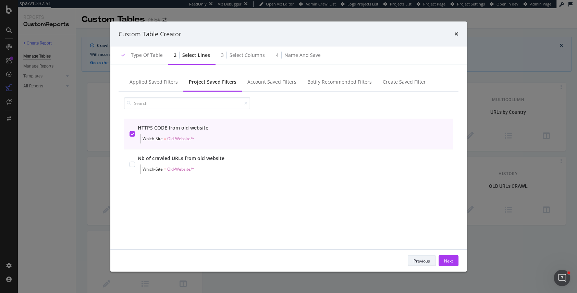
click at [418, 257] on div "Previous" at bounding box center [422, 261] width 16 height 10
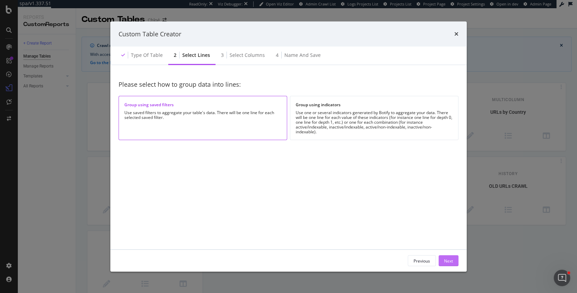
click at [448, 261] on div "Next" at bounding box center [448, 261] width 9 height 6
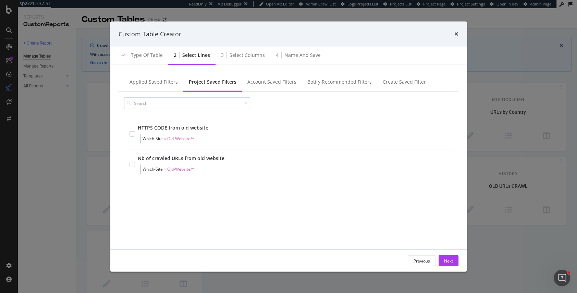
click at [185, 105] on input "modal" at bounding box center [187, 103] width 126 height 12
click at [159, 85] on div "Applied Saved Filters" at bounding box center [154, 82] width 48 height 7
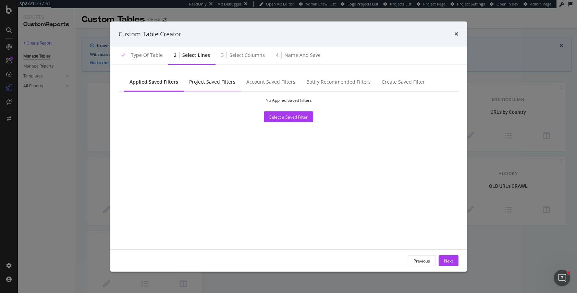
click at [208, 78] on div "Project Saved Filters" at bounding box center [212, 82] width 57 height 19
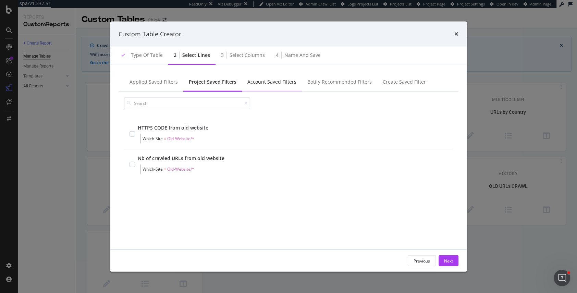
click at [270, 81] on div "Account Saved Filters" at bounding box center [272, 82] width 49 height 7
click at [201, 84] on div "Project Saved Filters" at bounding box center [212, 82] width 46 height 7
click at [160, 81] on div "Applied Saved Filters" at bounding box center [154, 82] width 48 height 7
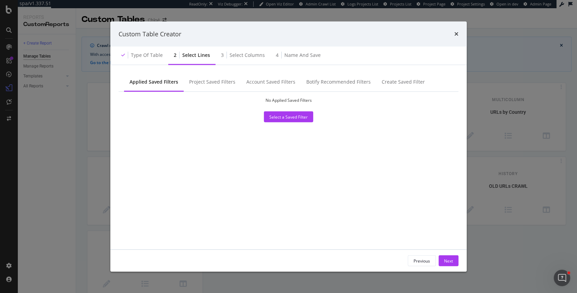
click at [412, 266] on div "Previous Next" at bounding box center [288, 261] width 357 height 22
click at [413, 261] on button "Previous" at bounding box center [422, 260] width 28 height 11
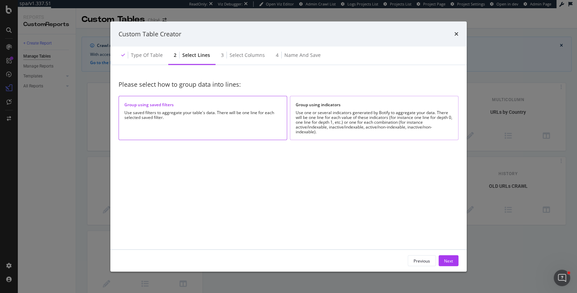
click at [366, 111] on div "Use one or several indicators generated by Botify to aggregate your data. There…" at bounding box center [374, 122] width 157 height 24
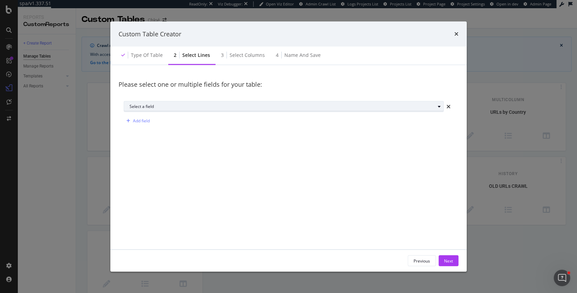
click at [240, 105] on div "Select a field" at bounding box center [283, 107] width 306 height 4
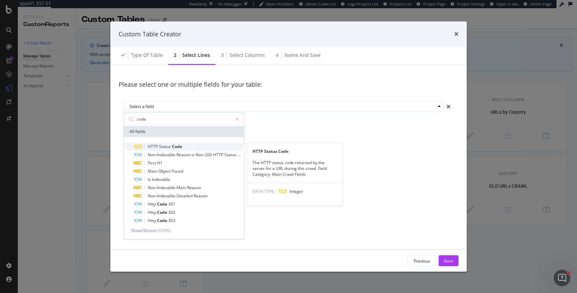
type input "code"
click at [174, 145] on span "Code" at bounding box center [177, 147] width 10 height 6
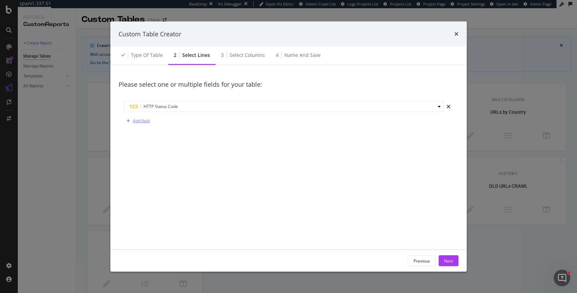
click at [143, 122] on div "Add field" at bounding box center [141, 121] width 17 height 6
click at [450, 121] on icon "times" at bounding box center [449, 120] width 4 height 5
click at [454, 259] on button "Next" at bounding box center [449, 260] width 20 height 11
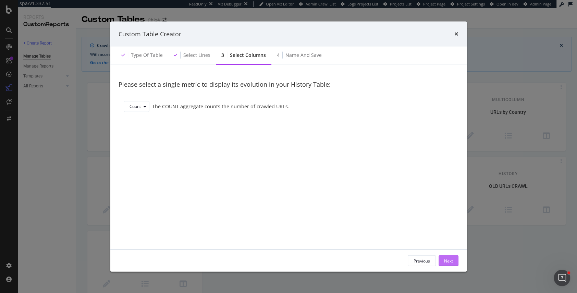
click at [449, 260] on div "Next" at bounding box center [448, 261] width 9 height 6
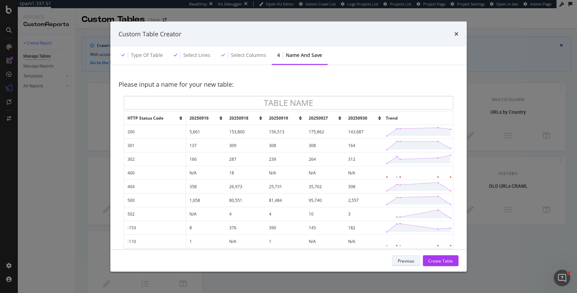
click at [405, 261] on div "Previous" at bounding box center [406, 261] width 16 height 6
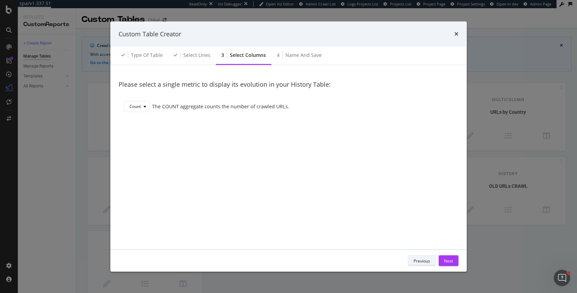
click at [405, 261] on div "Previous Next" at bounding box center [289, 260] width 340 height 11
click at [413, 261] on button "Previous" at bounding box center [422, 260] width 28 height 11
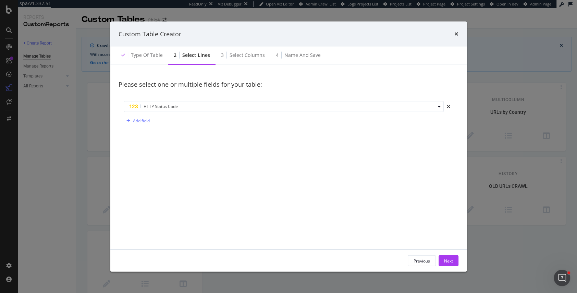
click at [349, 115] on div "HTTP Status Code Add field" at bounding box center [289, 114] width 340 height 36
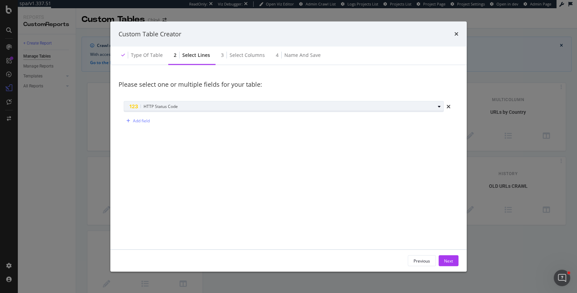
click at [345, 106] on div "HTTP Status Code" at bounding box center [283, 107] width 306 height 8
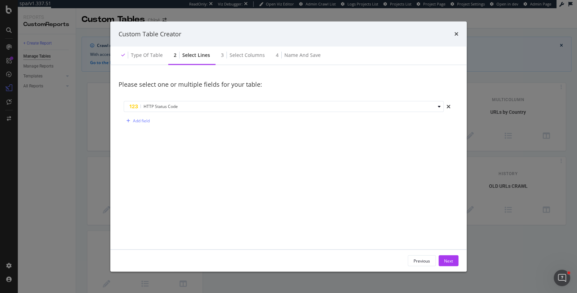
click at [355, 147] on div "Please select one or multiple fields for your table: HTTP Status Code Add field" at bounding box center [289, 157] width 340 height 168
click at [427, 260] on div "Previous" at bounding box center [422, 261] width 16 height 6
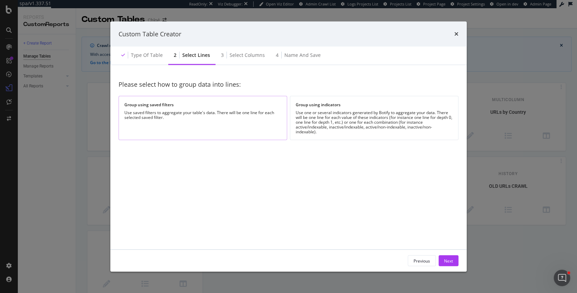
click at [215, 112] on div "Use saved filters to aggregate your table's data. There will be one line for ea…" at bounding box center [202, 115] width 157 height 10
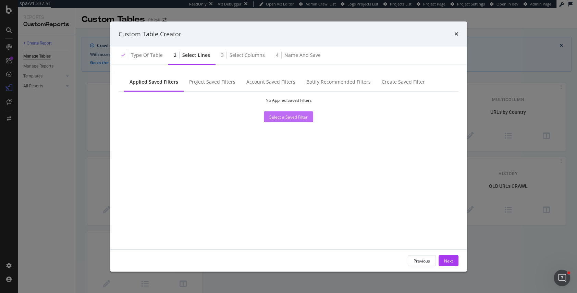
click at [296, 119] on div "Select a Saved Filter" at bounding box center [288, 117] width 38 height 6
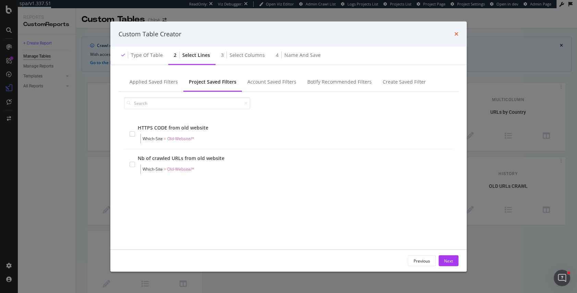
click at [457, 33] on icon "times" at bounding box center [457, 33] width 4 height 5
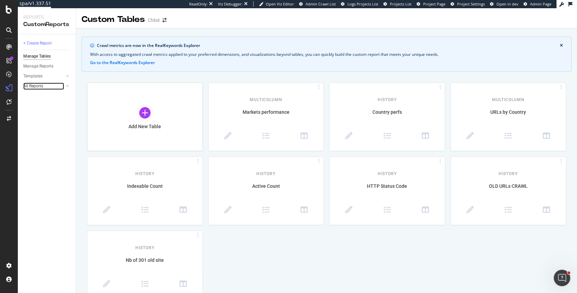
click at [48, 87] on link "All Reports" at bounding box center [43, 86] width 41 height 7
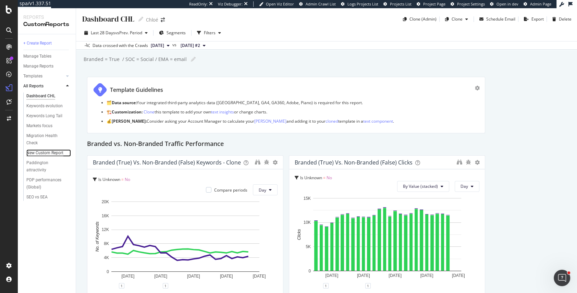
click at [41, 152] on div "New Custom Report" at bounding box center [44, 152] width 37 height 7
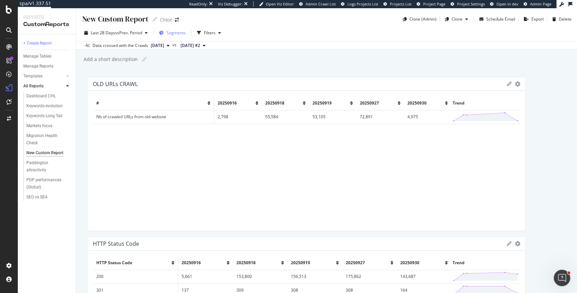
click at [173, 32] on span "Segments" at bounding box center [176, 33] width 19 height 6
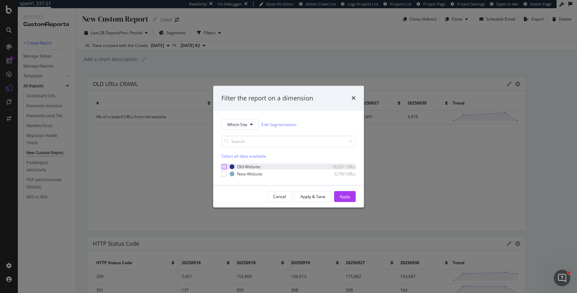
click at [222, 166] on div "modal" at bounding box center [223, 166] width 5 height 5
click at [338, 196] on button "Apply" at bounding box center [345, 196] width 22 height 11
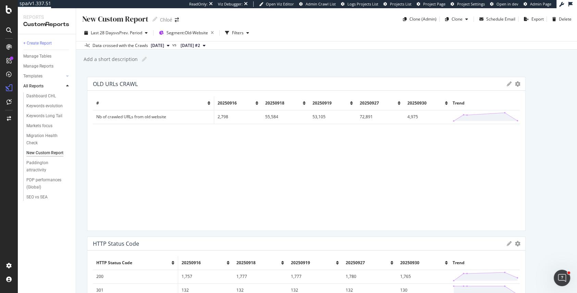
click at [111, 18] on div "New Custom Report" at bounding box center [115, 19] width 67 height 11
type input "Old URLs status post-migration"
click at [264, 55] on div "Add a short description Add a short description" at bounding box center [330, 59] width 494 height 10
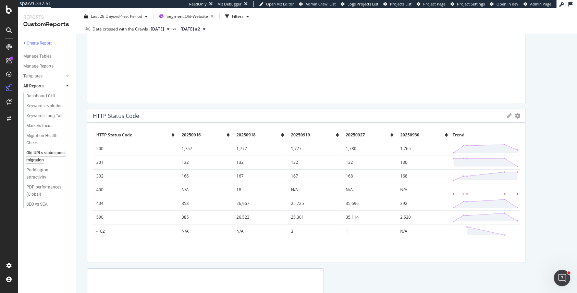
scroll to position [129, 0]
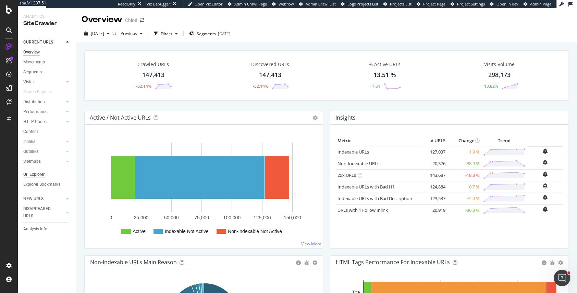
click at [39, 173] on div "Url Explorer" at bounding box center [33, 174] width 21 height 7
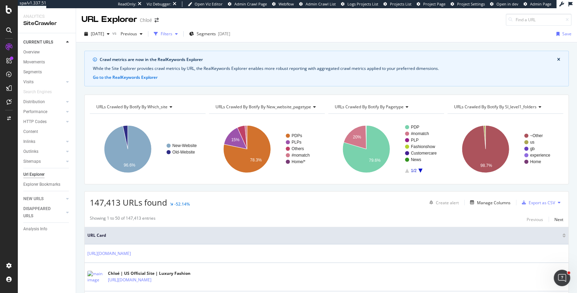
click at [172, 32] on div "Filters" at bounding box center [167, 34] width 12 height 6
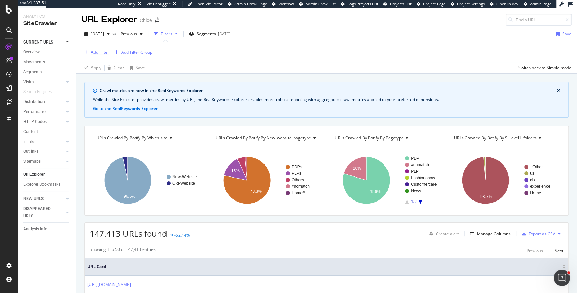
click at [97, 52] on div "Add Filter" at bounding box center [100, 52] width 18 height 6
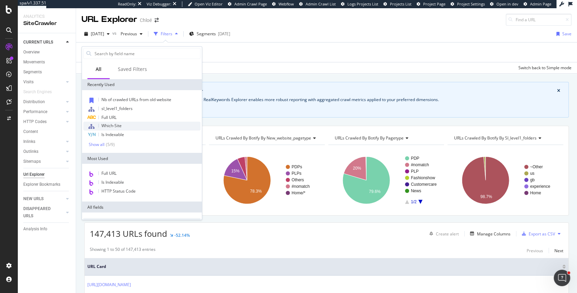
click at [99, 128] on div "Which-Site" at bounding box center [141, 126] width 117 height 9
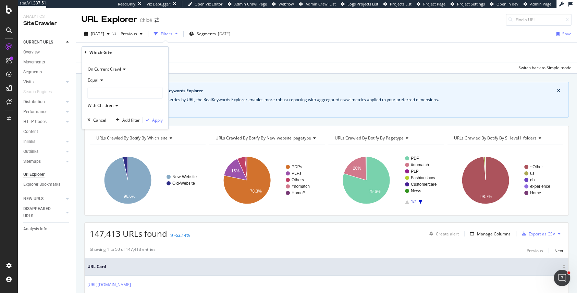
click at [98, 89] on div at bounding box center [125, 92] width 75 height 11
click at [103, 114] on span "Old-Website" at bounding box center [106, 116] width 23 height 6
click at [157, 119] on div "Apply" at bounding box center [157, 120] width 11 height 6
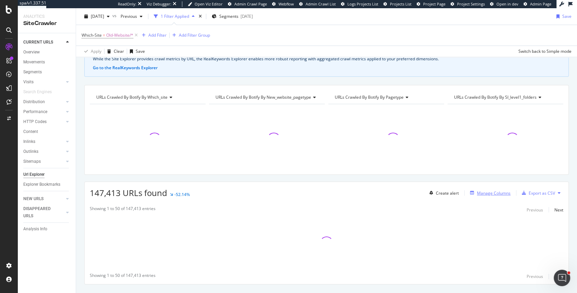
scroll to position [56, 0]
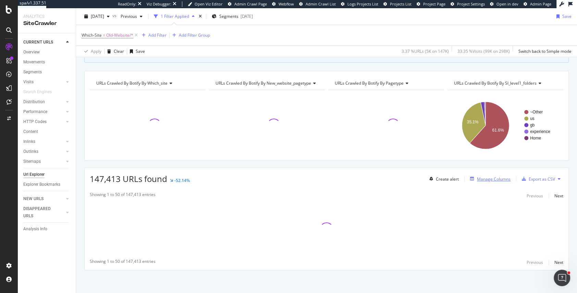
click at [493, 178] on div "Manage Columns" at bounding box center [494, 179] width 34 height 6
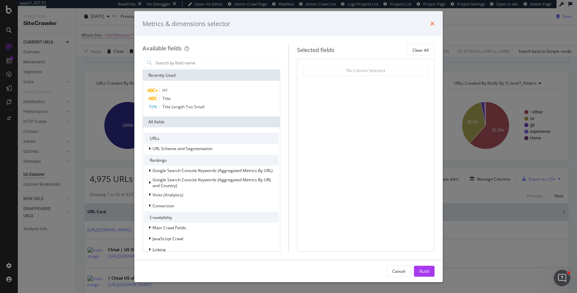
click at [433, 22] on icon "times" at bounding box center [433, 23] width 4 height 5
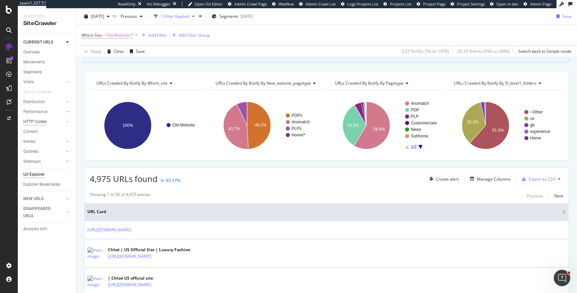
click at [35, 122] on div "HTTP Codes" at bounding box center [34, 121] width 23 height 7
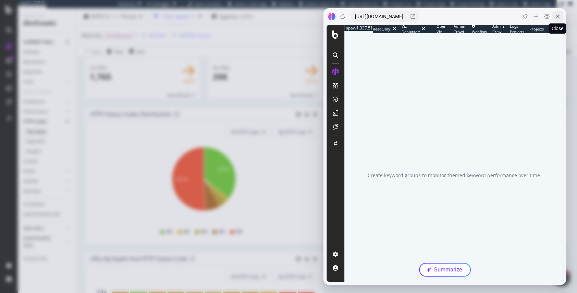
click at [559, 17] on icon at bounding box center [557, 16] width 5 height 5
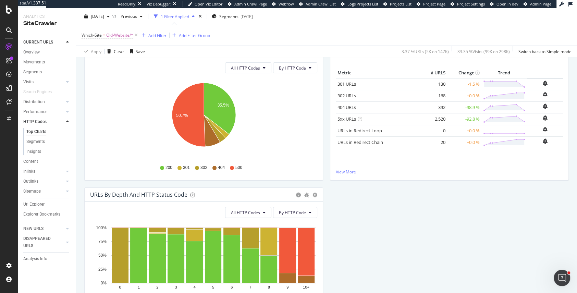
scroll to position [33, 0]
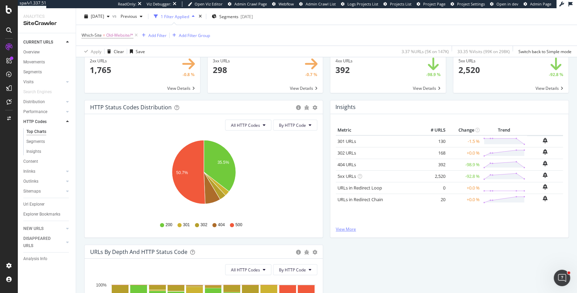
click at [343, 228] on link "View More" at bounding box center [449, 229] width 227 height 6
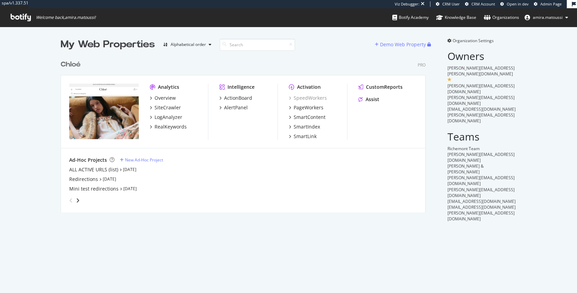
scroll to position [161, 370]
click at [86, 170] on div "ALL ACTIVE URLS (list)" at bounding box center [93, 169] width 49 height 7
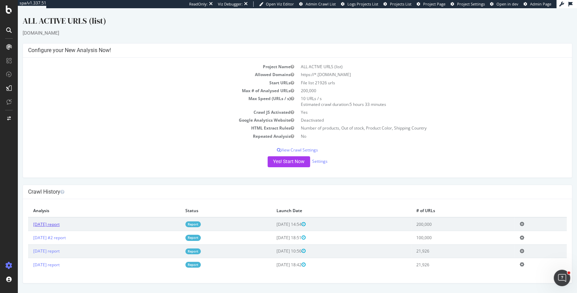
click at [60, 224] on link "[DATE] report" at bounding box center [46, 224] width 26 height 6
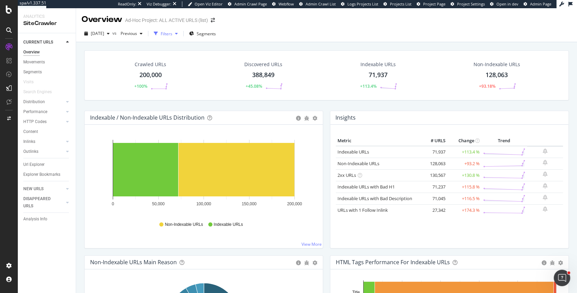
click at [178, 32] on icon "button" at bounding box center [176, 34] width 3 height 4
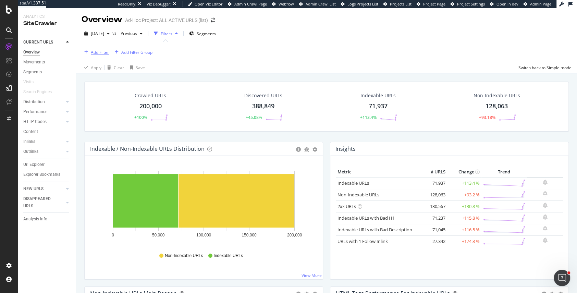
click at [93, 55] on div "Add Filter" at bounding box center [100, 52] width 18 height 6
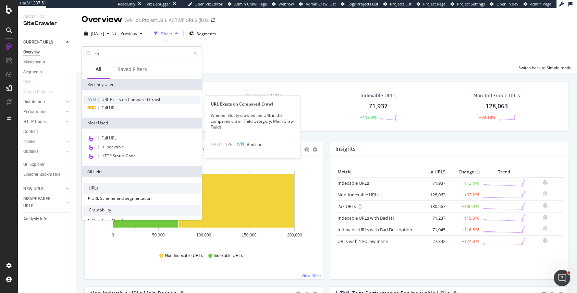
type input "c"
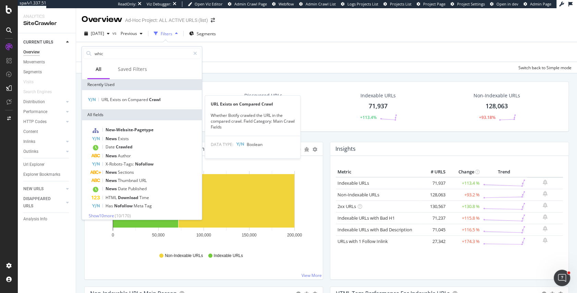
type input "which"
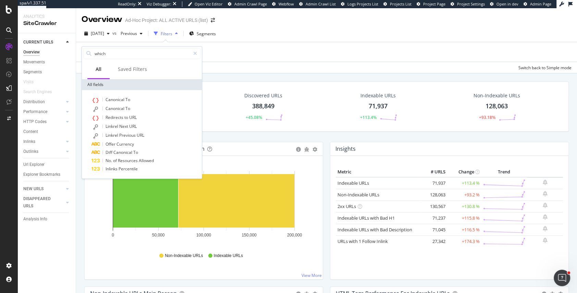
click at [85, 203] on div "Hold CMD (⌘) while clicking to filter the report. 0 50,000 100,000 150,000 200,…" at bounding box center [204, 217] width 238 height 123
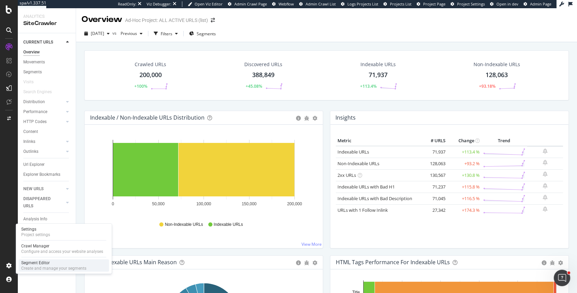
click at [47, 262] on div "Segment Editor" at bounding box center [53, 262] width 65 height 5
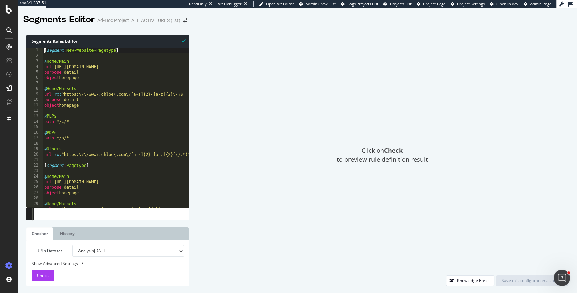
click at [45, 50] on div "[ segment : New-Website-Pagetype ] @ Home/Main url https://www.chloe.com/ purpo…" at bounding box center [124, 133] width 163 height 171
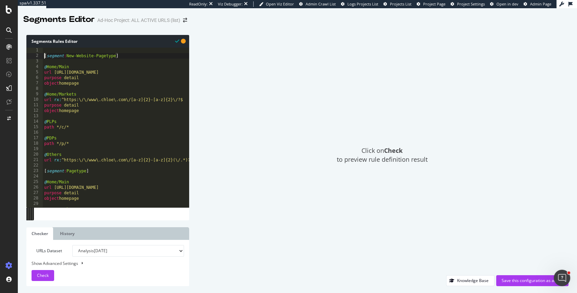
type textarea "[segment:New-Website-Pagetype]"
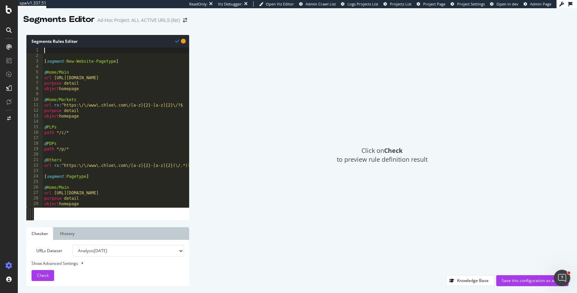
paste textarea "path /*"
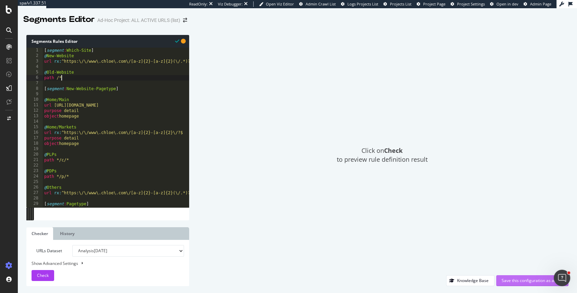
type textarea "path /*"
click at [510, 280] on div "Save this configuration as active" at bounding box center [532, 281] width 61 height 6
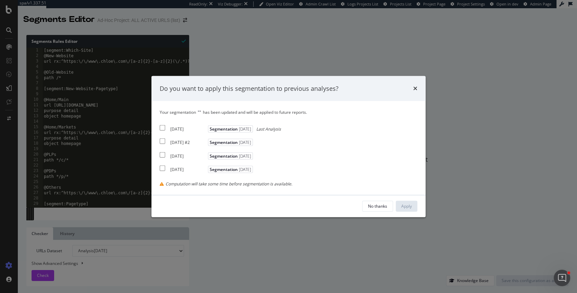
click at [163, 125] on input "modal" at bounding box center [162, 127] width 5 height 5
checkbox input "true"
click at [163, 141] on input "modal" at bounding box center [162, 141] width 5 height 5
checkbox input "true"
click at [163, 155] on input "modal" at bounding box center [162, 154] width 5 height 5
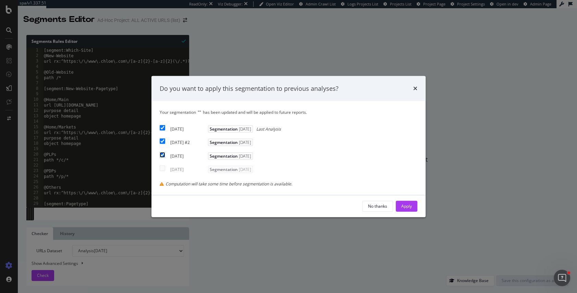
click at [161, 154] on input "modal" at bounding box center [162, 154] width 5 height 5
checkbox input "false"
click at [161, 173] on div "Your segmentation " " has been updated and will be applied to future reports. 2…" at bounding box center [289, 147] width 258 height 77
click at [162, 168] on input "modal" at bounding box center [162, 167] width 5 height 5
checkbox input "true"
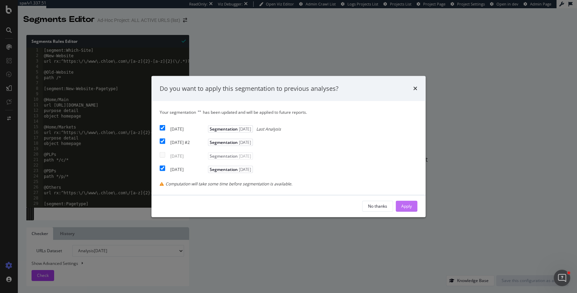
click at [408, 205] on div "Apply" at bounding box center [407, 206] width 11 height 6
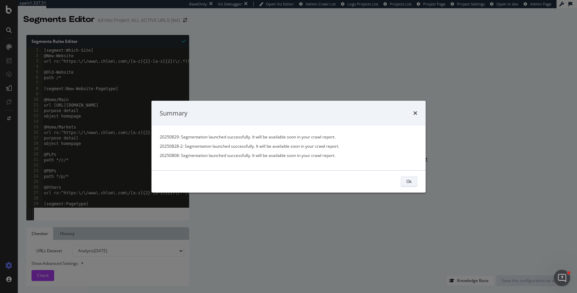
click at [407, 182] on div "Ok" at bounding box center [409, 182] width 5 height 6
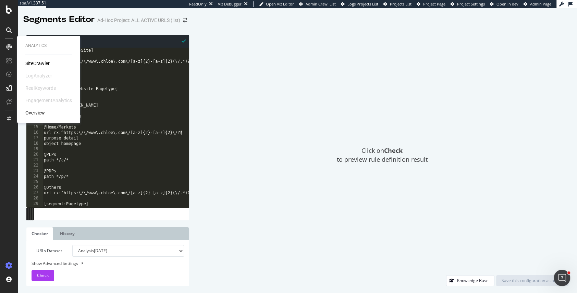
click at [38, 64] on div "SiteCrawler" at bounding box center [37, 63] width 24 height 7
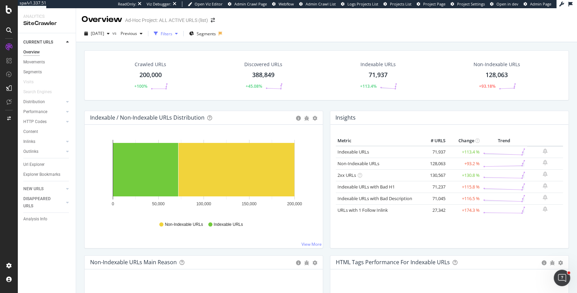
click at [172, 33] on div "Filters" at bounding box center [167, 34] width 12 height 6
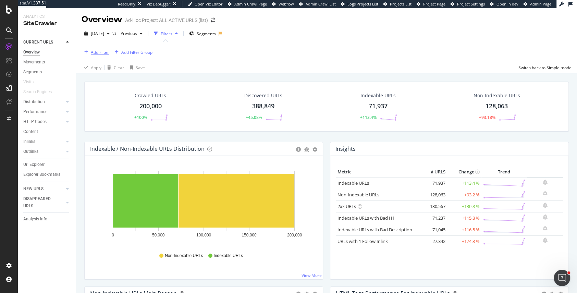
click at [102, 52] on div "Add Filter" at bounding box center [100, 52] width 18 height 6
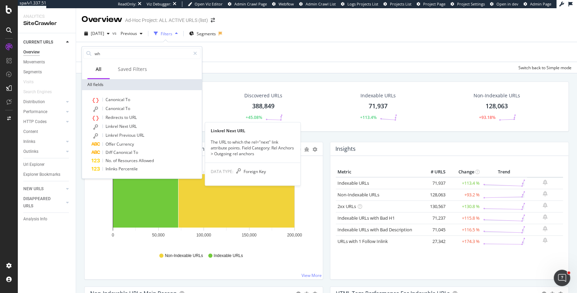
type input "w"
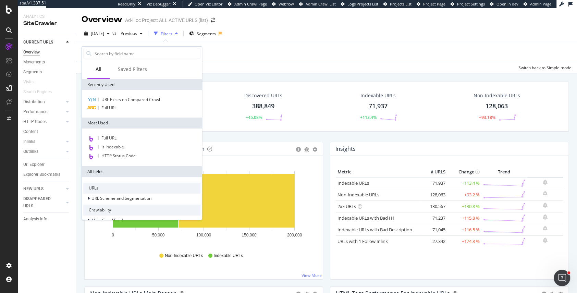
click at [253, 52] on div "Add Filter Add Filter Group" at bounding box center [327, 52] width 490 height 20
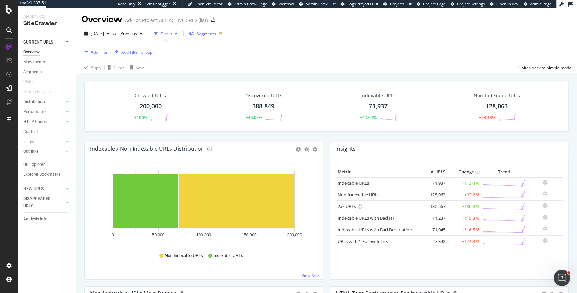
click at [216, 31] on span "Segments" at bounding box center [206, 34] width 19 height 6
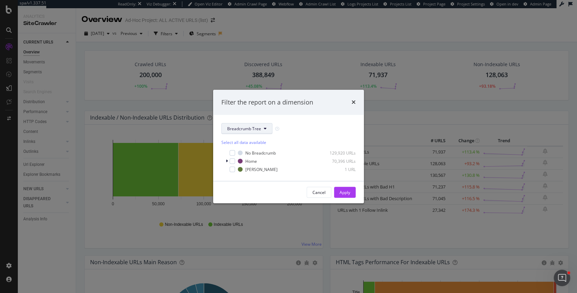
click at [231, 131] on span "Breadcrumb Tree" at bounding box center [244, 129] width 34 height 6
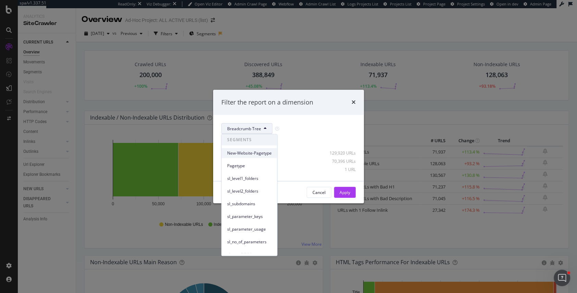
click at [256, 152] on span "New-Website-Pagetype" at bounding box center [249, 153] width 45 height 6
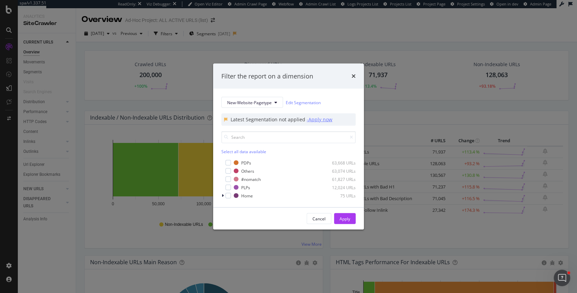
click at [319, 121] on div "- Apply now" at bounding box center [320, 119] width 26 height 7
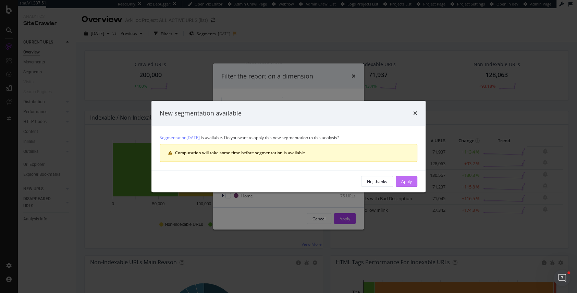
click at [404, 182] on div "Apply" at bounding box center [407, 182] width 11 height 6
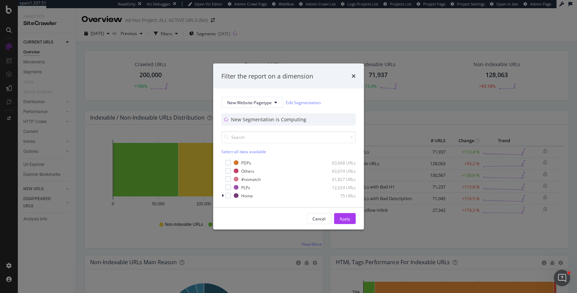
drag, startPoint x: 353, startPoint y: 75, endPoint x: 330, endPoint y: 89, distance: 26.6
click at [330, 89] on div "Filter the report on a dimension New-Website-Pagetype Edit Segmentation New Seg…" at bounding box center [288, 146] width 151 height 166
click at [266, 101] on span "New-Website-Pagetype" at bounding box center [249, 102] width 45 height 6
click at [332, 77] on div "Filter the report on a dimension" at bounding box center [288, 76] width 134 height 9
click at [345, 218] on div "Apply" at bounding box center [345, 219] width 11 height 6
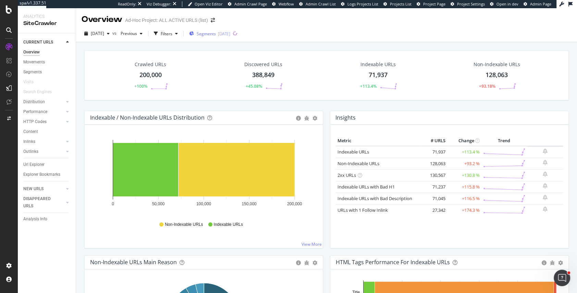
click at [223, 37] on div "Segments 2025-08-08" at bounding box center [209, 33] width 41 height 10
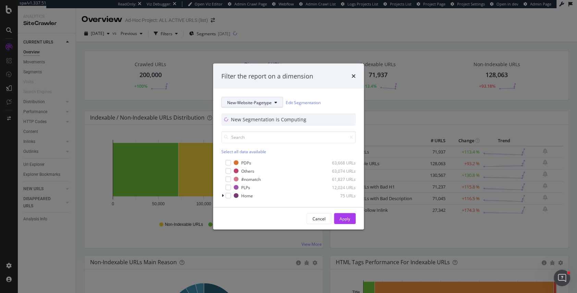
click at [243, 105] on span "New-Website-Pagetype" at bounding box center [249, 102] width 45 height 6
click at [354, 75] on icon "times" at bounding box center [354, 75] width 4 height 5
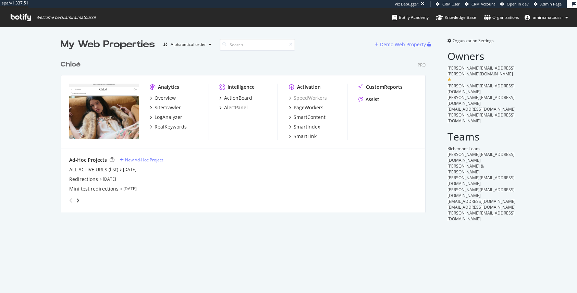
scroll to position [161, 370]
click at [162, 108] on div "SiteCrawler" at bounding box center [168, 107] width 26 height 7
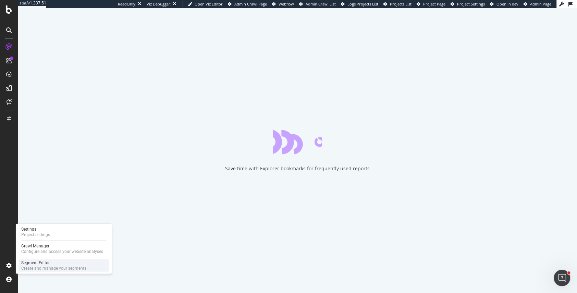
click at [41, 261] on div "Segment Editor" at bounding box center [53, 262] width 65 height 5
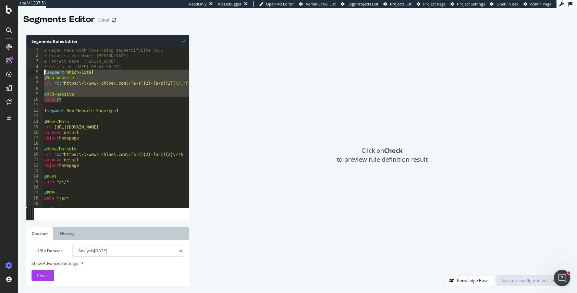
drag, startPoint x: 65, startPoint y: 99, endPoint x: 36, endPoint y: 71, distance: 40.0
click at [36, 71] on div "path /* 1 2 3 4 5 6 7 8 9 10 11 12 13 14 15 16 17 18 19 20 21 22 23 24 25 26 27…" at bounding box center [107, 128] width 163 height 160
type textarea "[segment:Which-Site] @New-Website"
click at [93, 87] on div "# Regex made with love using segmentifyLite v0.1 # Organisation Name: richemont…" at bounding box center [314, 133] width 543 height 171
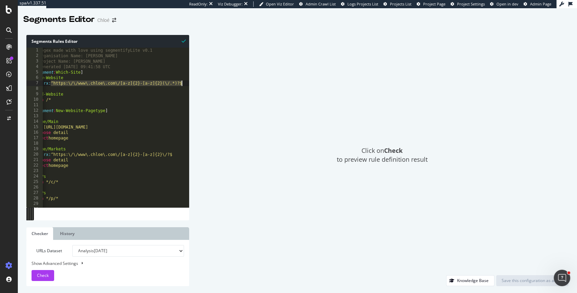
scroll to position [0, 11]
drag, startPoint x: 62, startPoint y: 83, endPoint x: 232, endPoint y: 84, distance: 170.1
click at [232, 84] on div "Segments Rules Editor 1 2 3 4 5 6 7 8 9 10 11 12 13 14 15 16 17 18 19 20 21 22 …" at bounding box center [298, 160] width 560 height 265
type textarea "url rx:^https:\/\/www\.chloe\.com\/[a-z]{2}-[a-z]{2}(\/.*)?$"
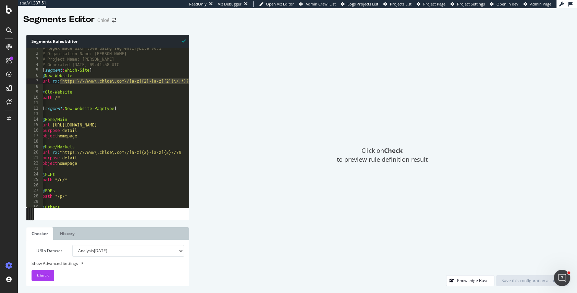
scroll to position [0, 0]
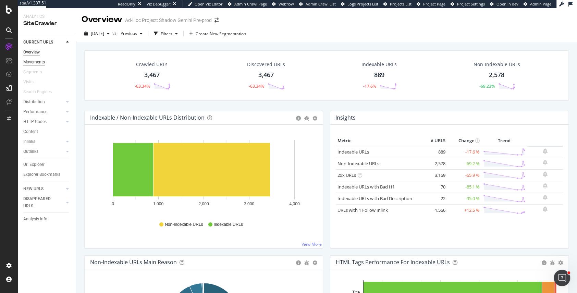
click at [39, 60] on div "Movements" at bounding box center [34, 62] width 22 height 7
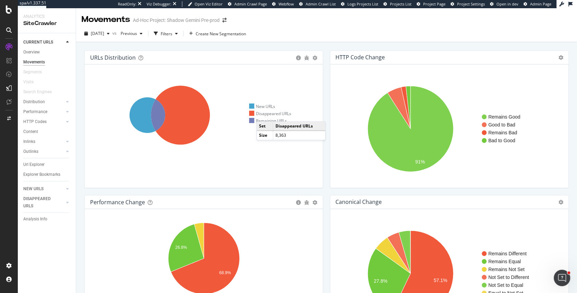
click at [263, 115] on div "Disappeared URLs" at bounding box center [270, 114] width 42 height 6
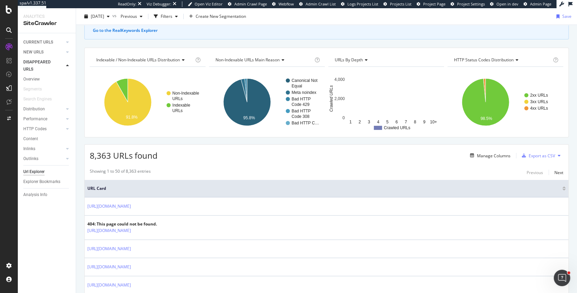
scroll to position [37, 0]
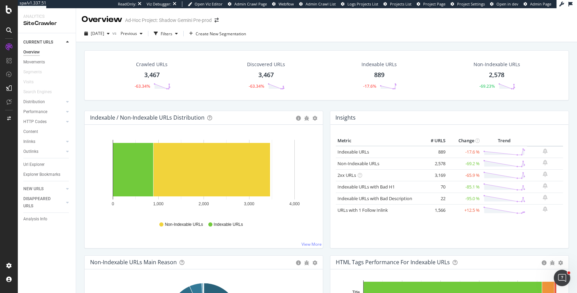
click at [111, 41] on div "[DATE] vs Previous Filters Create New Segmentation" at bounding box center [326, 35] width 501 height 14
click at [108, 37] on div "[DATE]" at bounding box center [97, 33] width 31 height 10
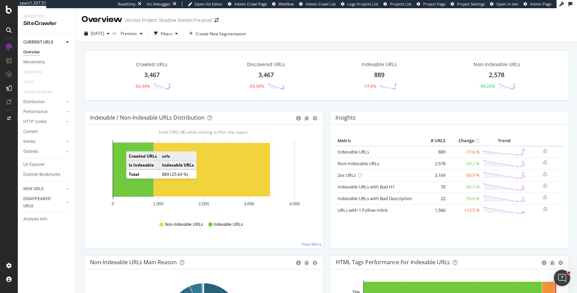
click at [77, 100] on div "Crawled URLs 3,467 -63.34% Discovered URLs 3,467 -63.34% Indexable URLs 889 -17…" at bounding box center [326, 184] width 501 height 285
click at [172, 32] on div "Filters" at bounding box center [167, 34] width 12 height 6
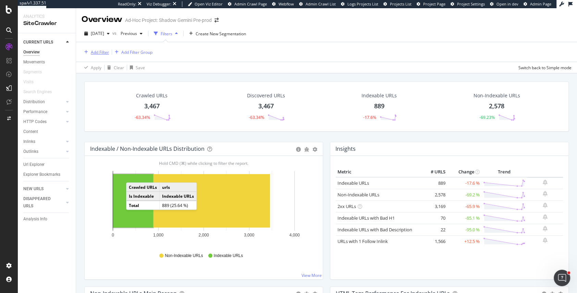
click at [94, 50] on div "Add Filter" at bounding box center [100, 52] width 18 height 6
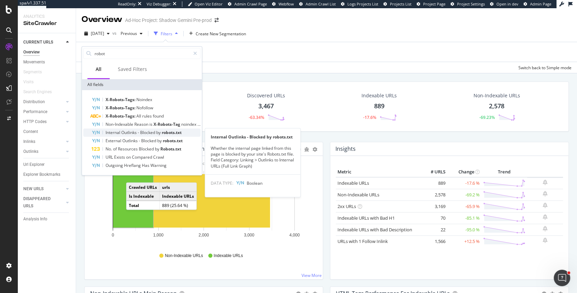
type input "robot"
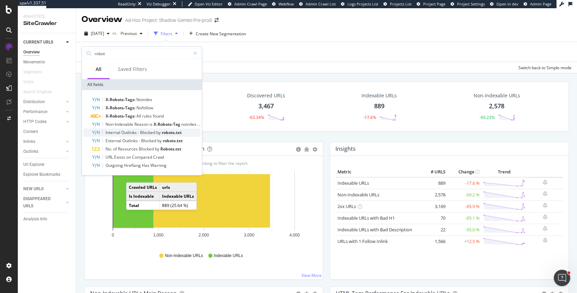
click at [123, 133] on span "Outlinks" at bounding box center [129, 133] width 16 height 6
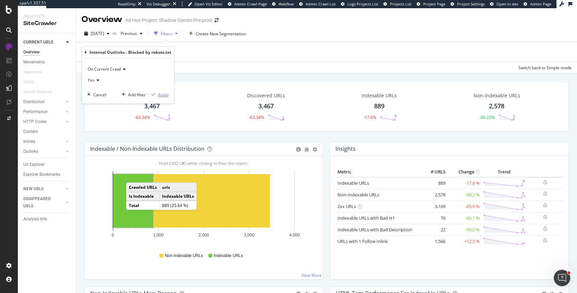
click at [165, 94] on div "Apply" at bounding box center [163, 95] width 11 height 6
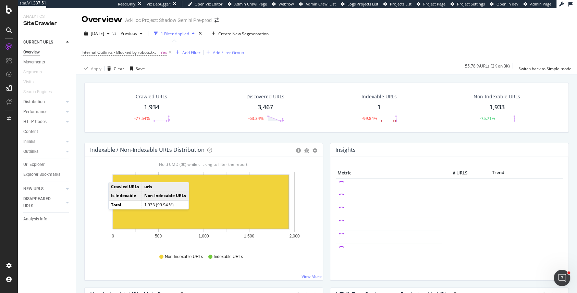
click at [115, 175] on rect "A chart." at bounding box center [201, 201] width 176 height 53
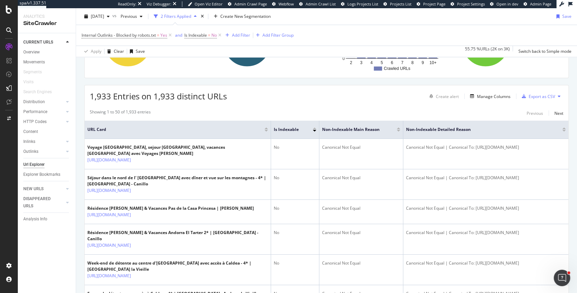
scroll to position [139, 0]
